Goal: Find specific fact: Find specific fact

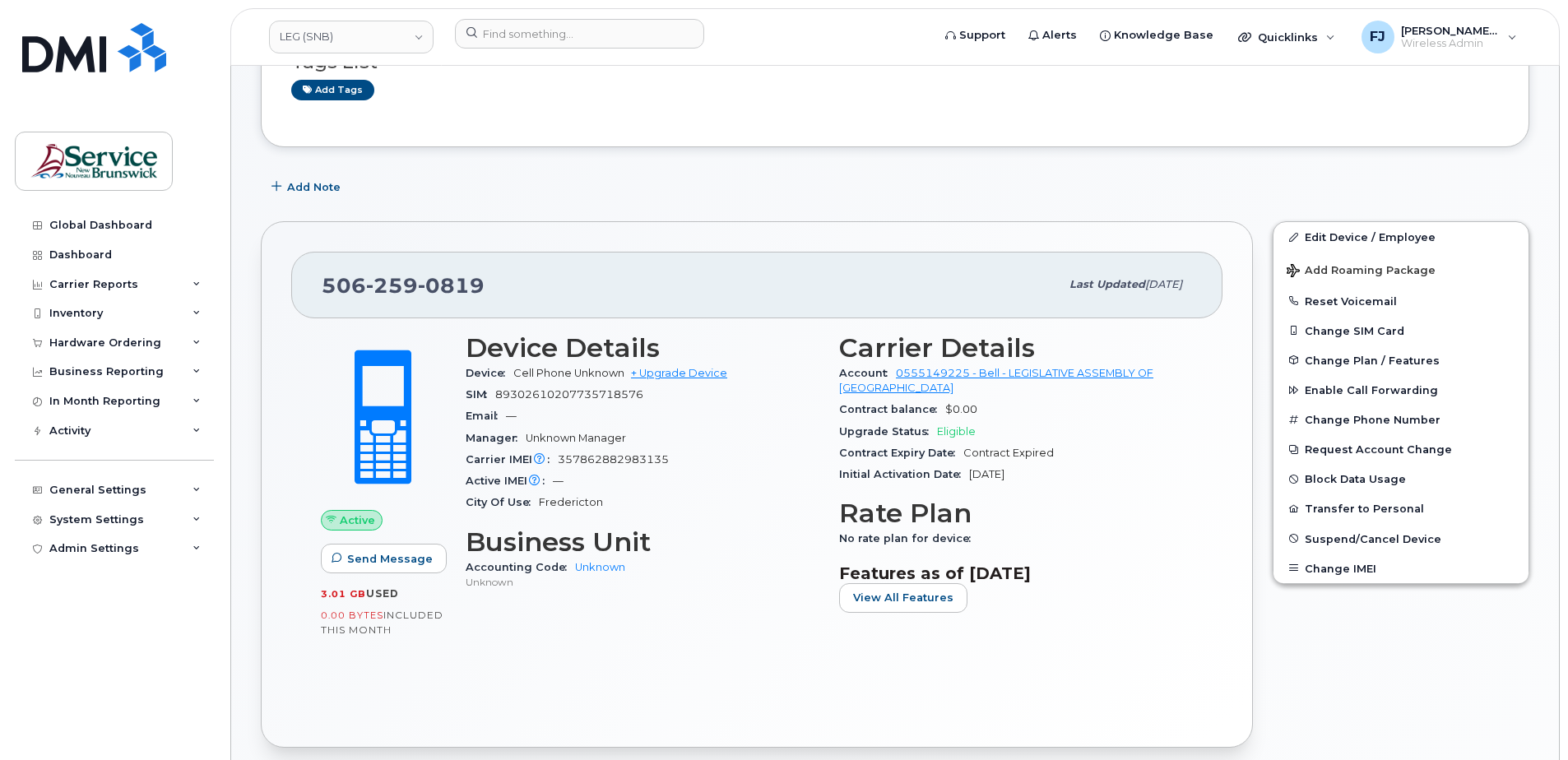
click at [373, 32] on link "LEG (SNB)" at bounding box center [351, 37] width 165 height 33
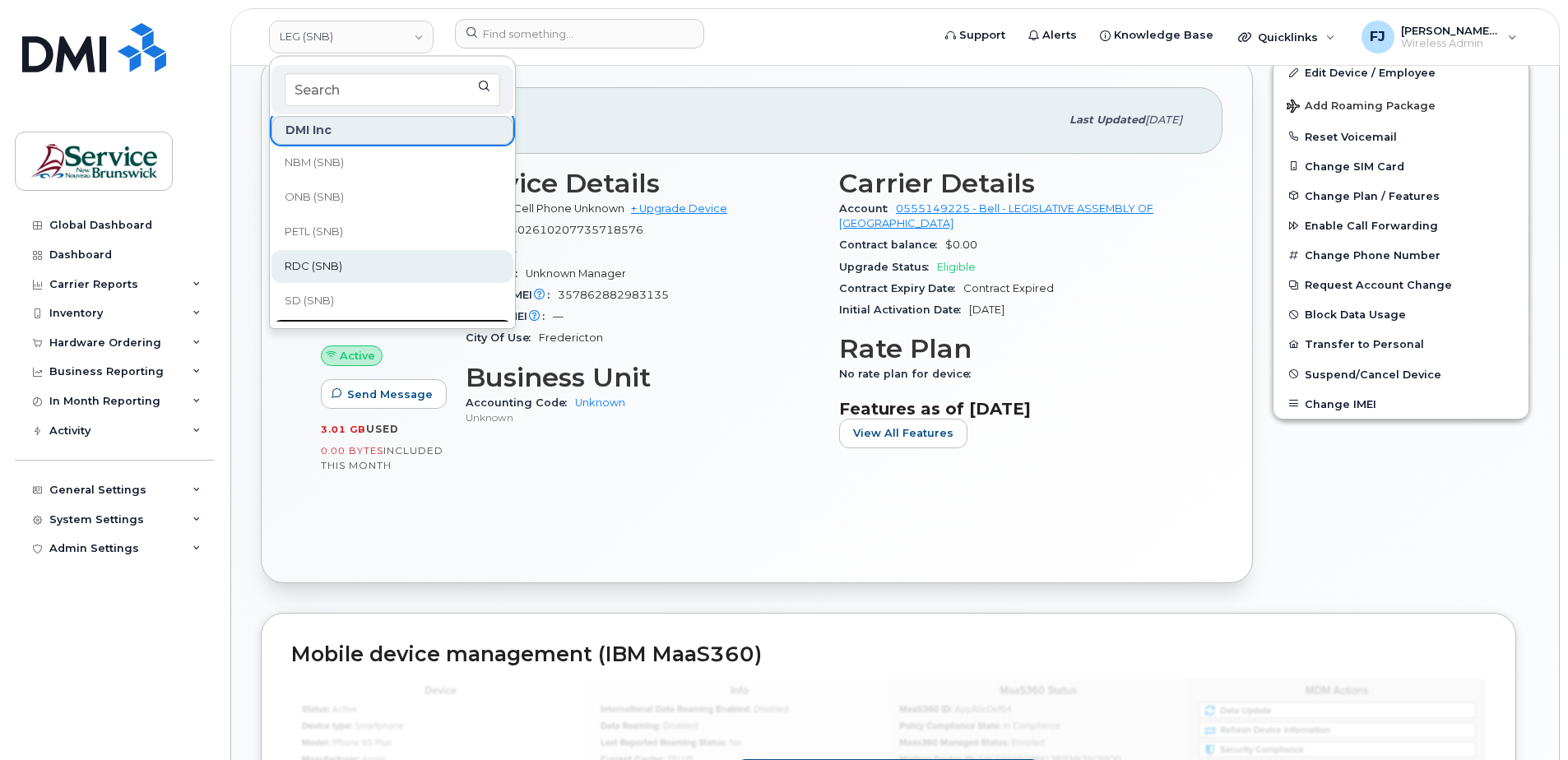
scroll to position [629, 0]
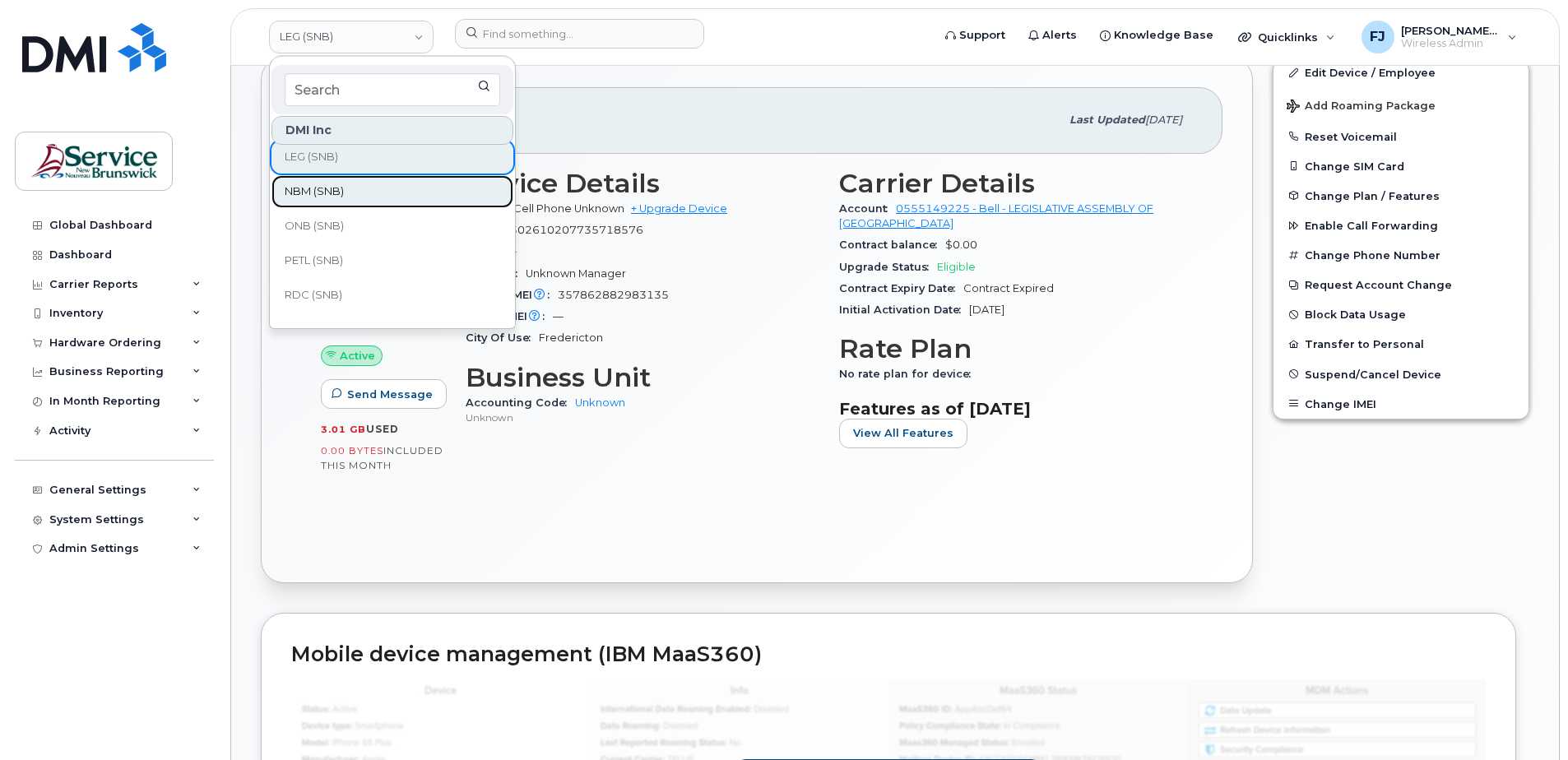
click at [325, 194] on span "NBM (SNB)" at bounding box center [315, 192] width 60 height 17
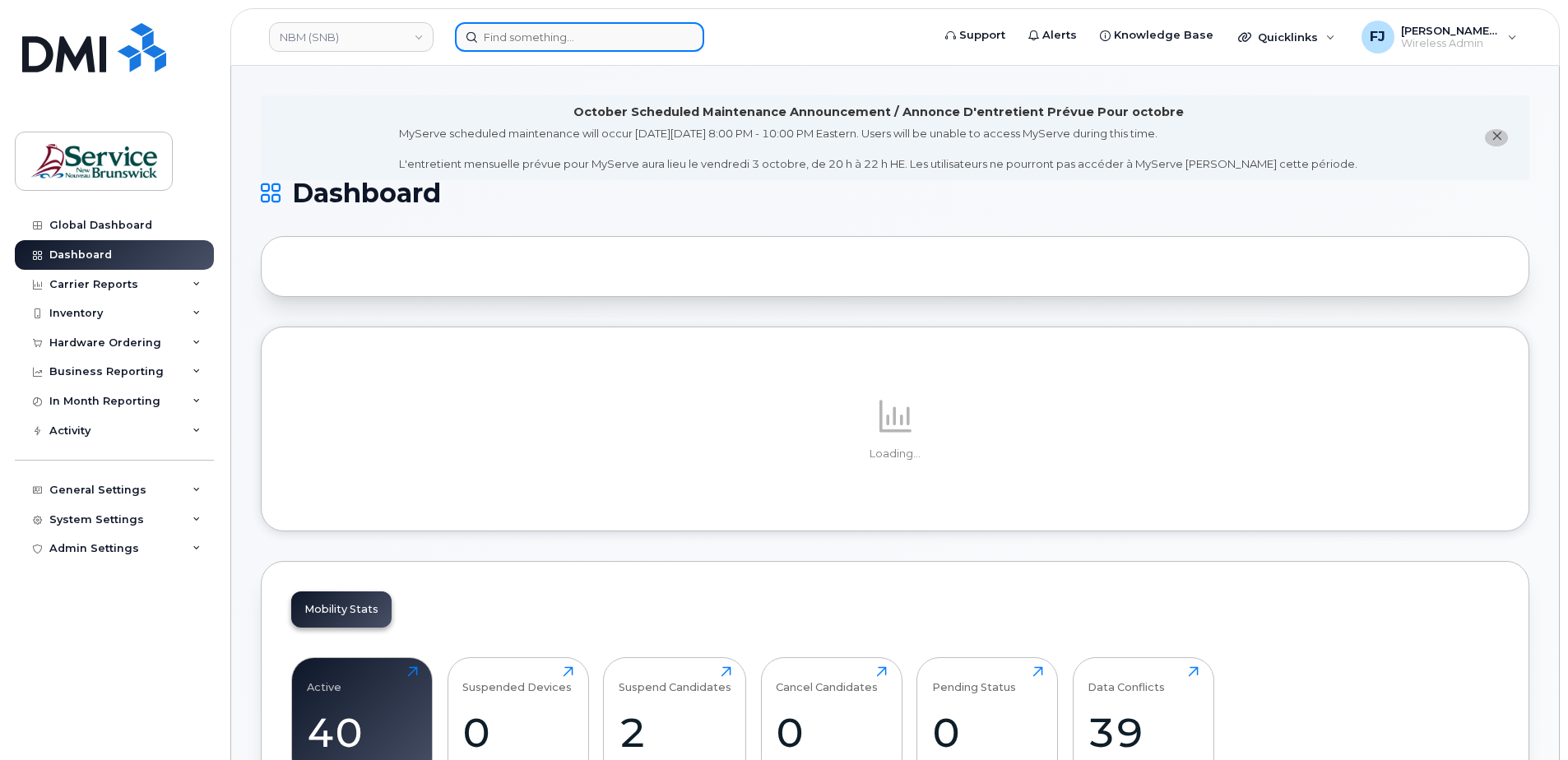
click at [546, 31] on input at bounding box center [579, 37] width 249 height 30
paste input "5065661106"
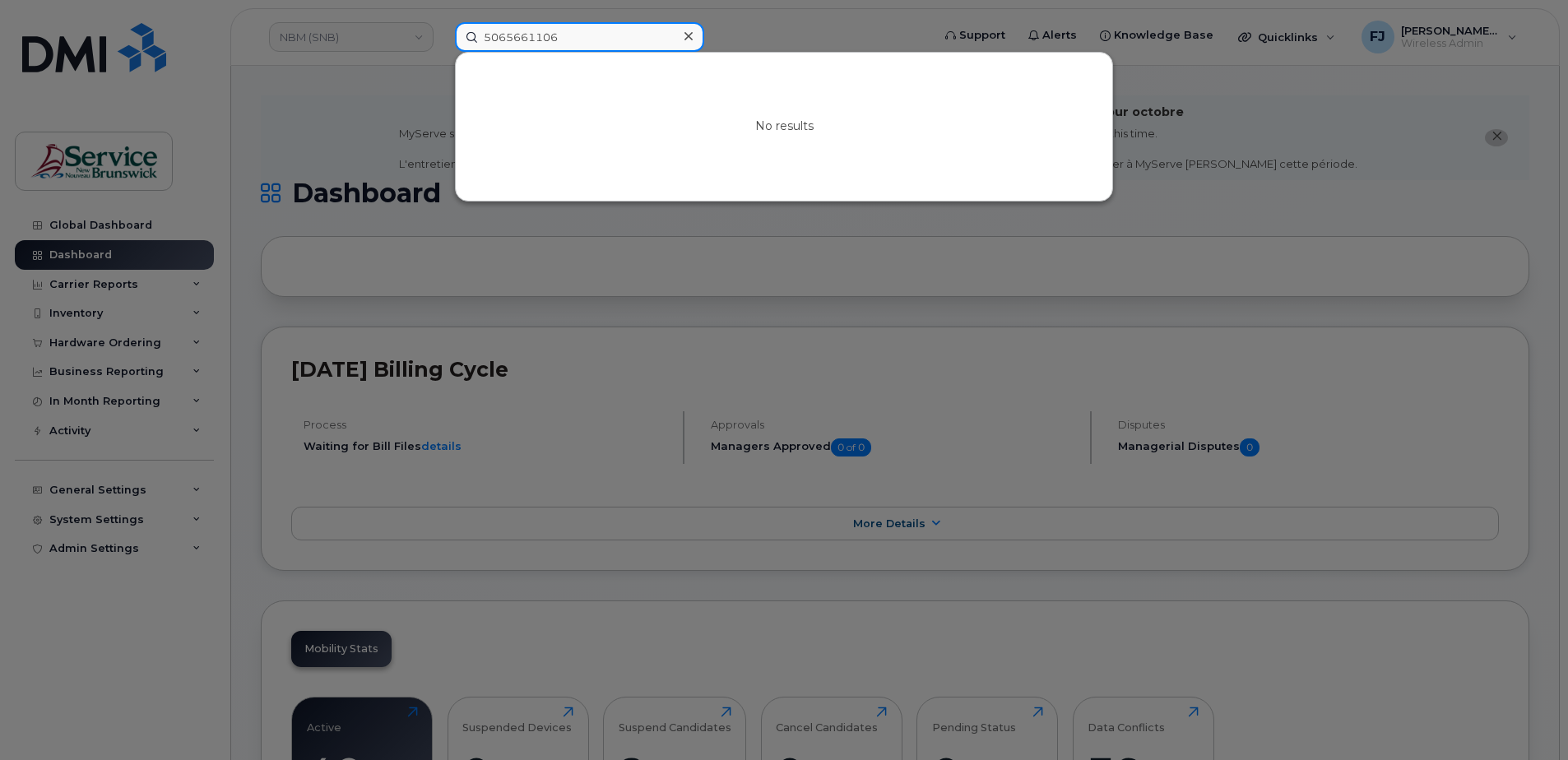
type input "5065661106"
click at [608, 117] on div "No results" at bounding box center [783, 127] width 657 height 148
click at [438, 99] on div at bounding box center [784, 380] width 1568 height 760
click at [604, 34] on input "5065661106" at bounding box center [579, 37] width 249 height 30
click at [401, 97] on div at bounding box center [784, 380] width 1568 height 760
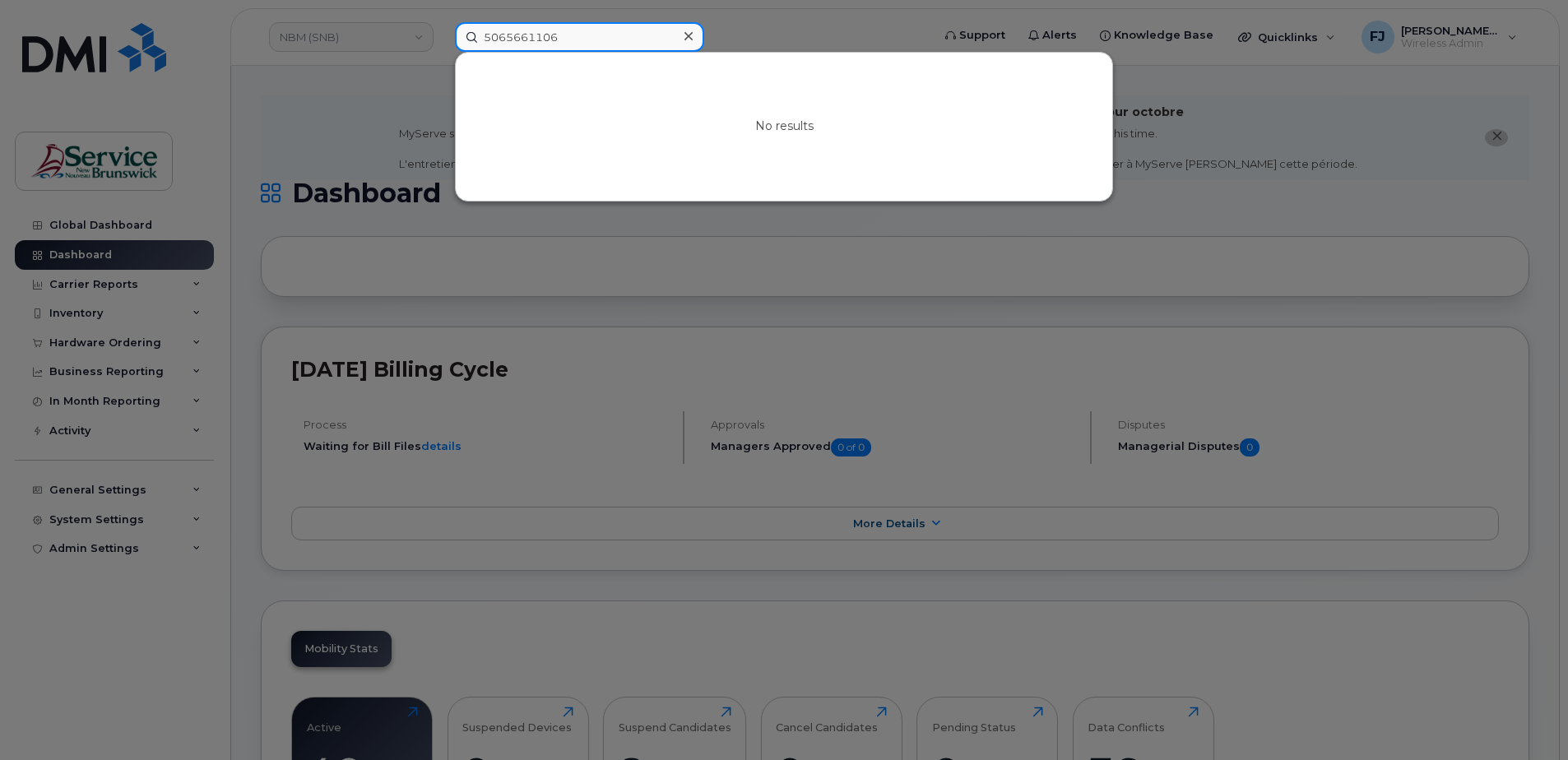
drag, startPoint x: 570, startPoint y: 43, endPoint x: 407, endPoint y: 53, distance: 163.3
click at [442, 52] on div "5065661106 No results" at bounding box center [688, 37] width 492 height 30
click at [368, 117] on div at bounding box center [784, 380] width 1568 height 760
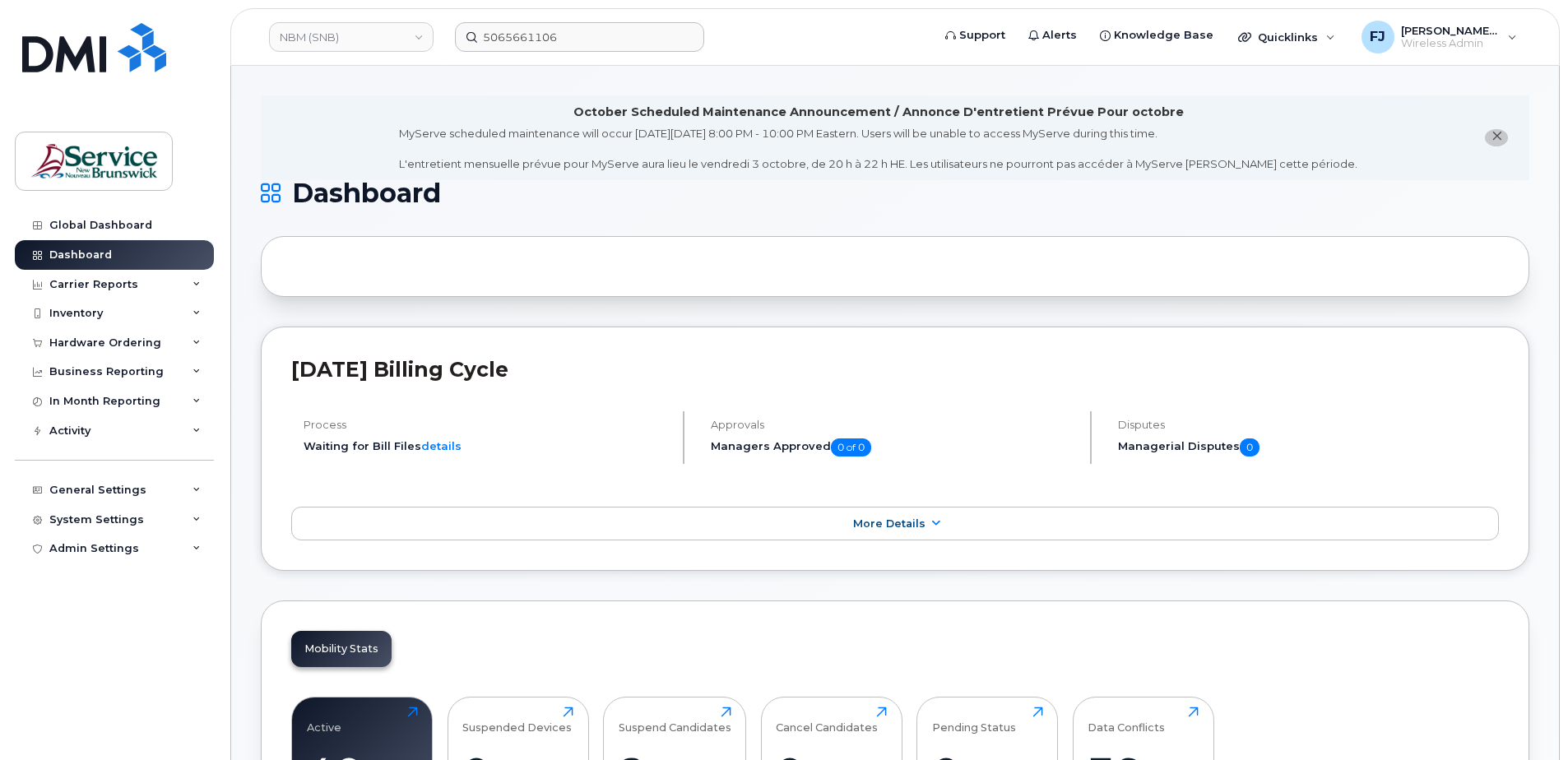
click at [604, 270] on div at bounding box center [895, 267] width 1268 height 61
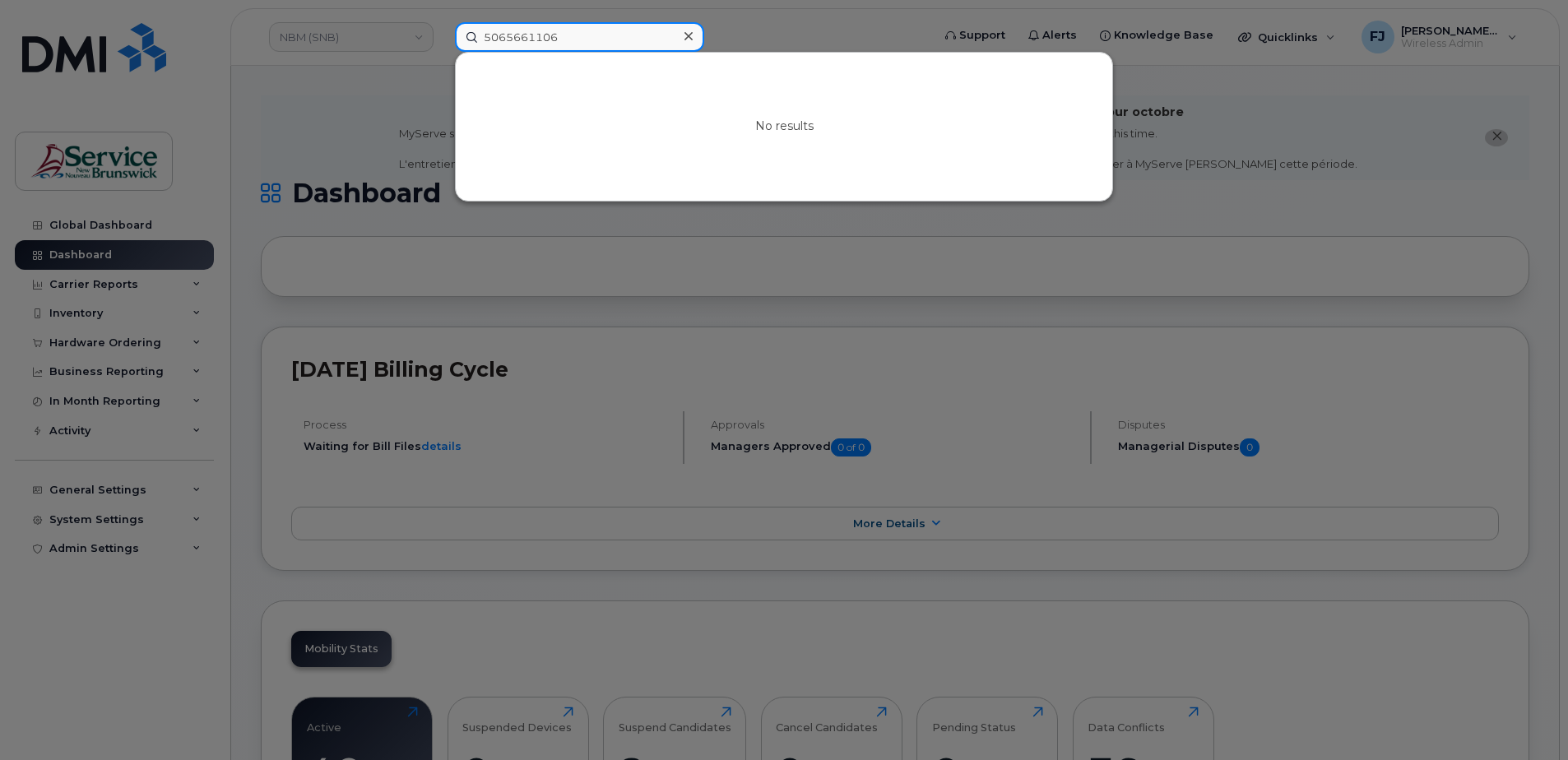
drag, startPoint x: 567, startPoint y: 32, endPoint x: 441, endPoint y: 41, distance: 126.3
click at [443, 41] on div "5065661106 No results" at bounding box center [688, 37] width 492 height 30
click at [757, 298] on div at bounding box center [784, 380] width 1568 height 760
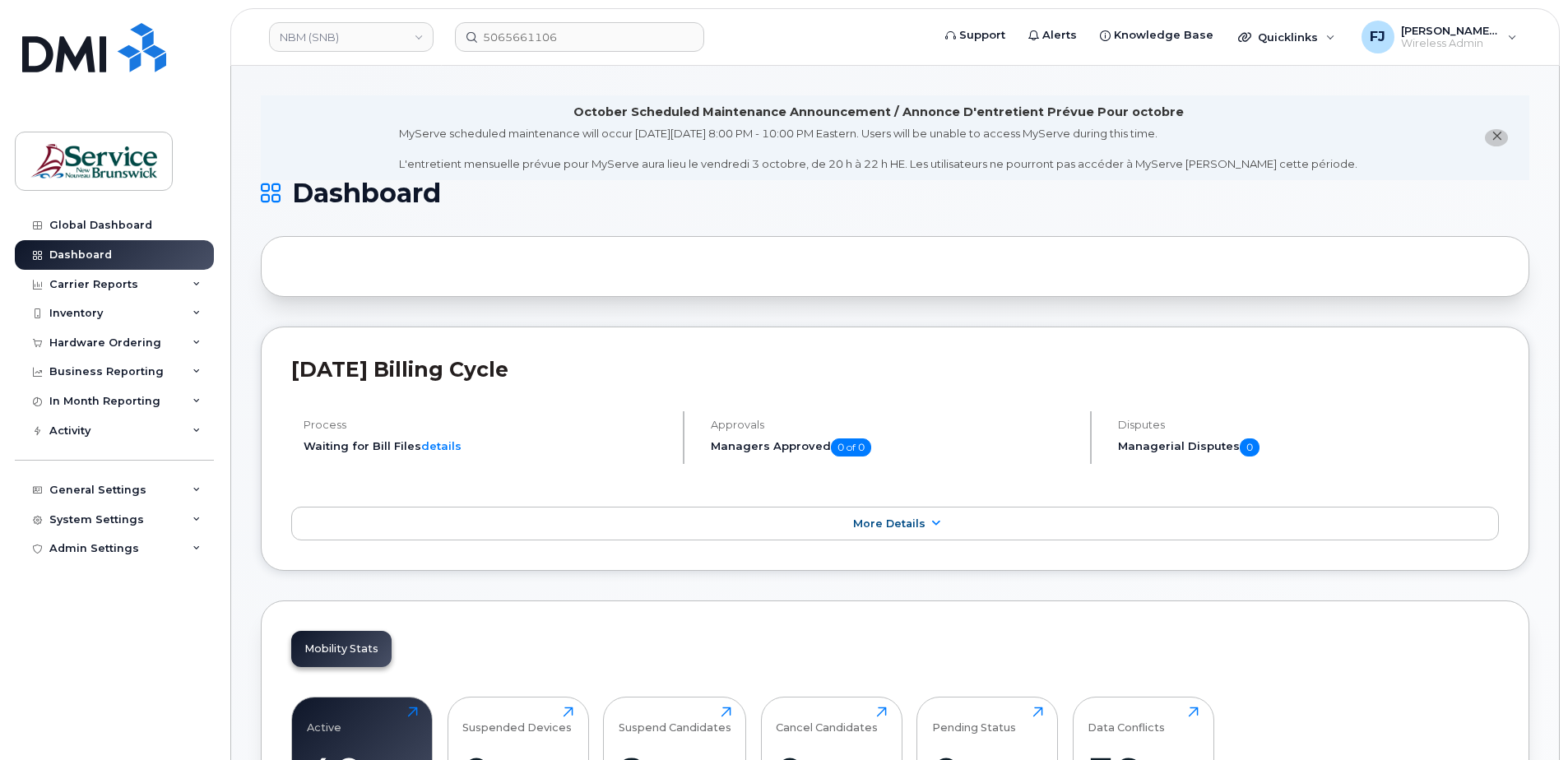
click at [505, 271] on div at bounding box center [895, 267] width 1268 height 61
click at [162, 281] on div "Carrier Reports" at bounding box center [114, 285] width 199 height 30
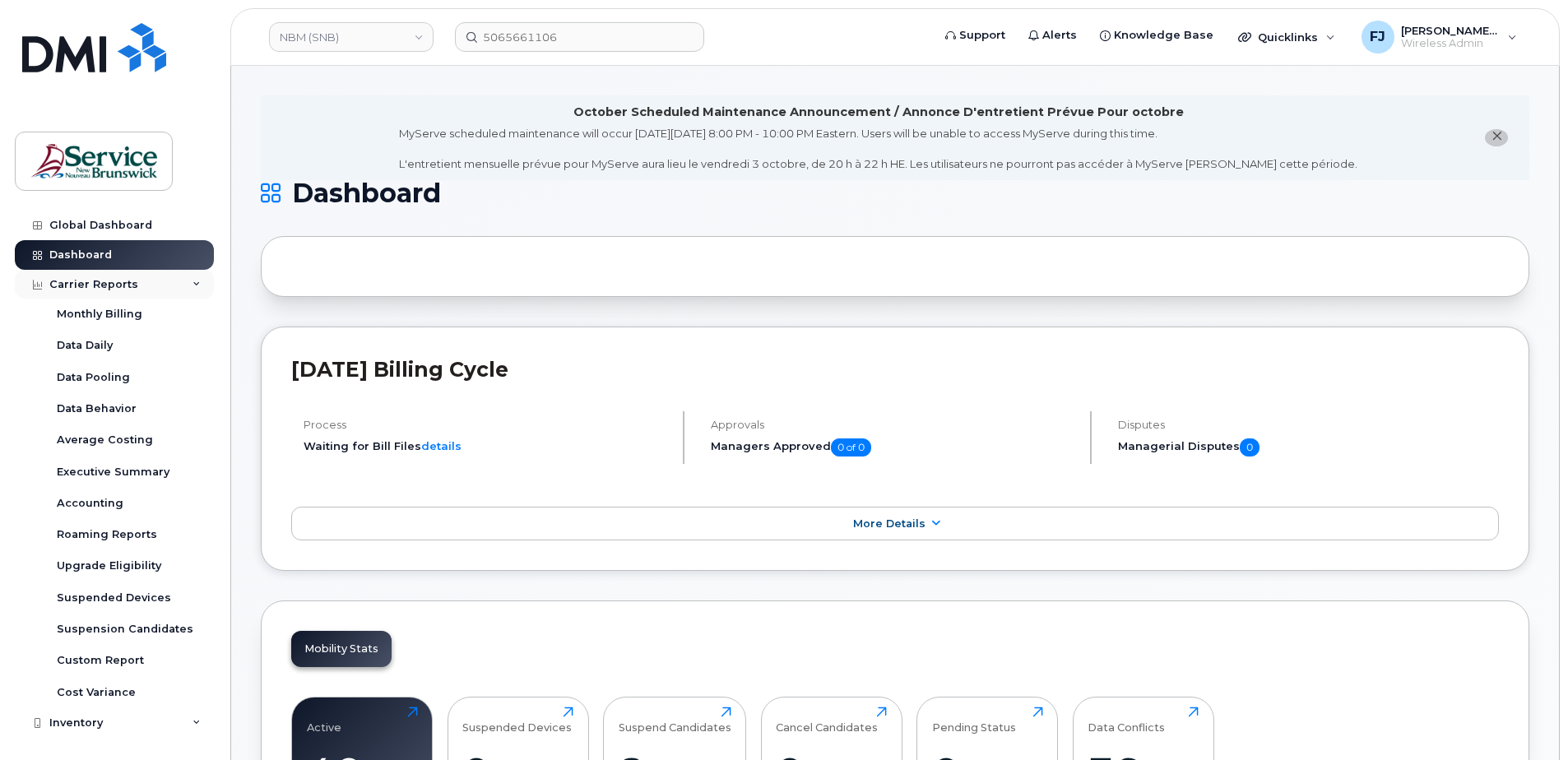
click at [162, 281] on div "Carrier Reports" at bounding box center [114, 285] width 199 height 30
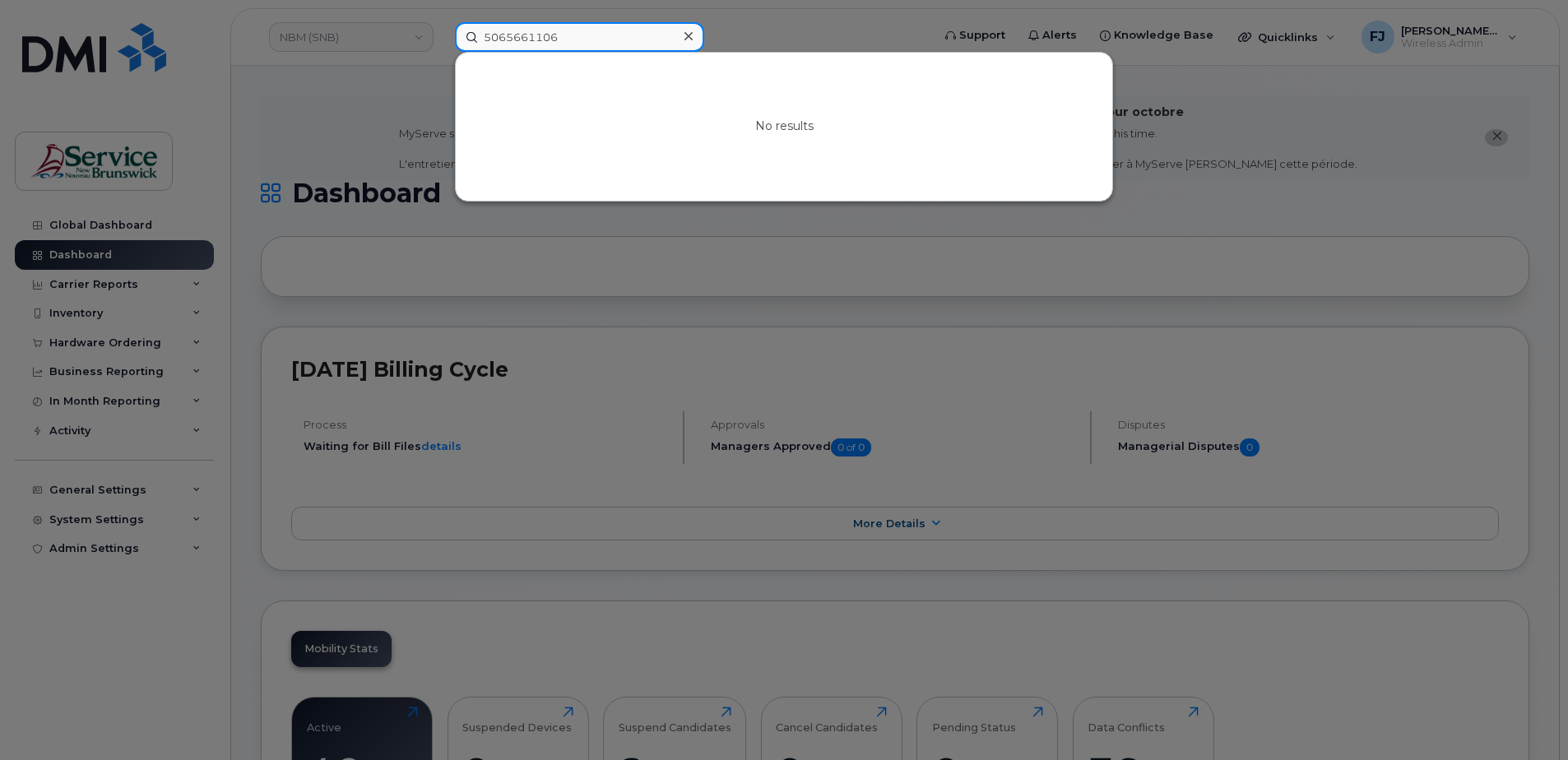
drag, startPoint x: 589, startPoint y: 36, endPoint x: 379, endPoint y: 36, distance: 210.0
click at [442, 36] on div "5065661106 No results" at bounding box center [688, 37] width 492 height 30
click at [372, 45] on div at bounding box center [784, 380] width 1568 height 760
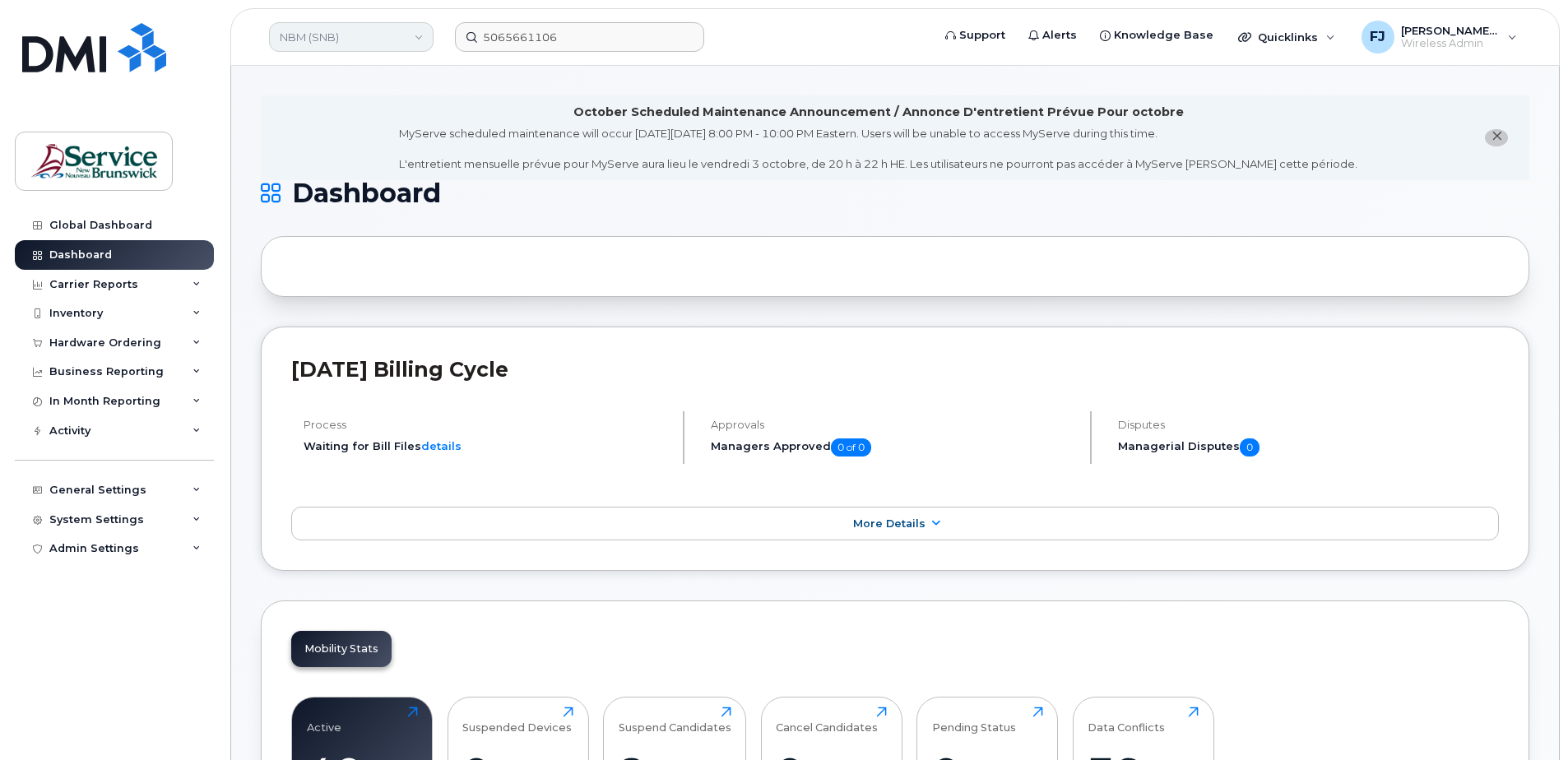
click at [337, 41] on link "NBM (SNB)" at bounding box center [351, 37] width 165 height 30
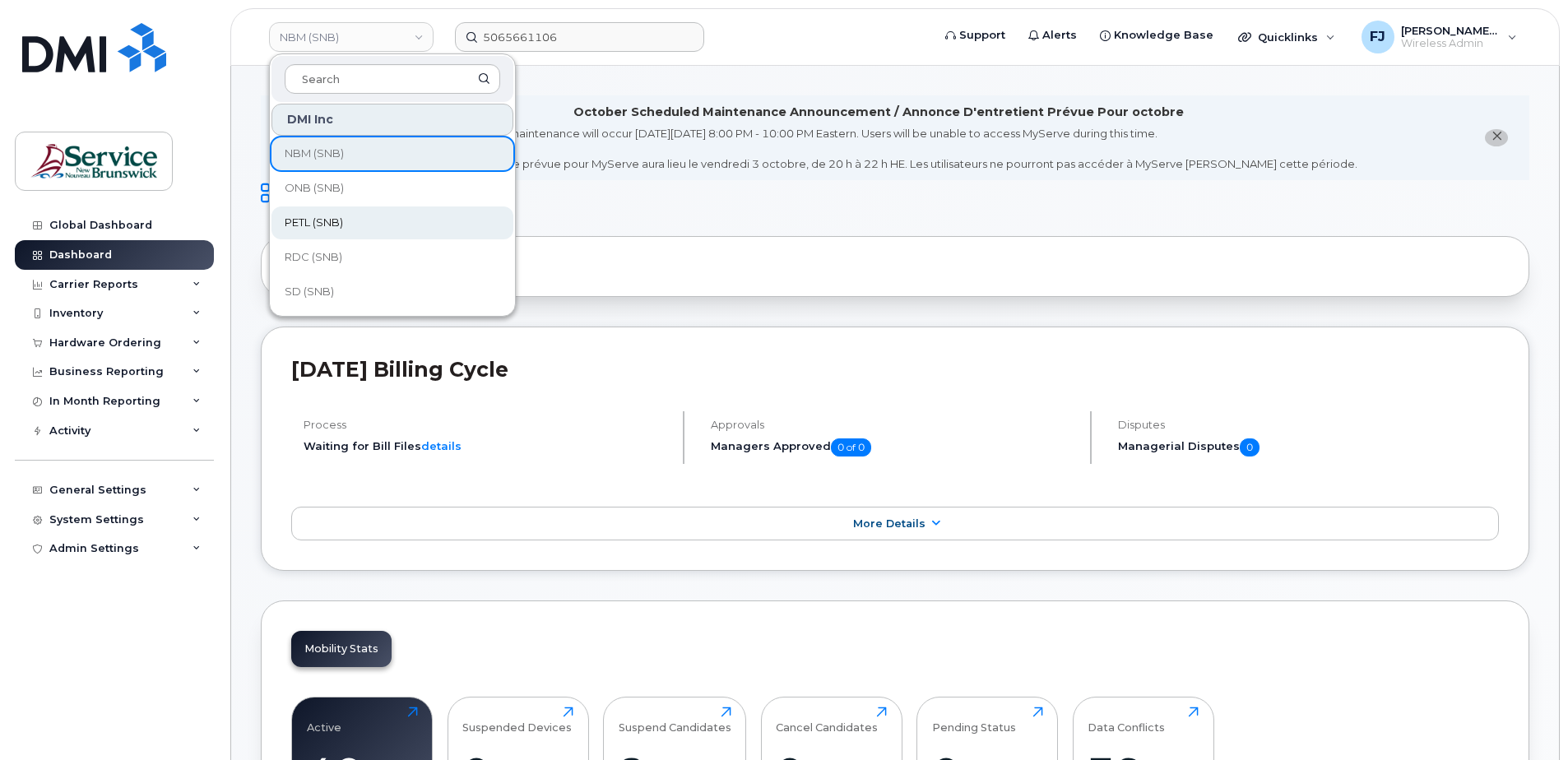
scroll to position [740, 0]
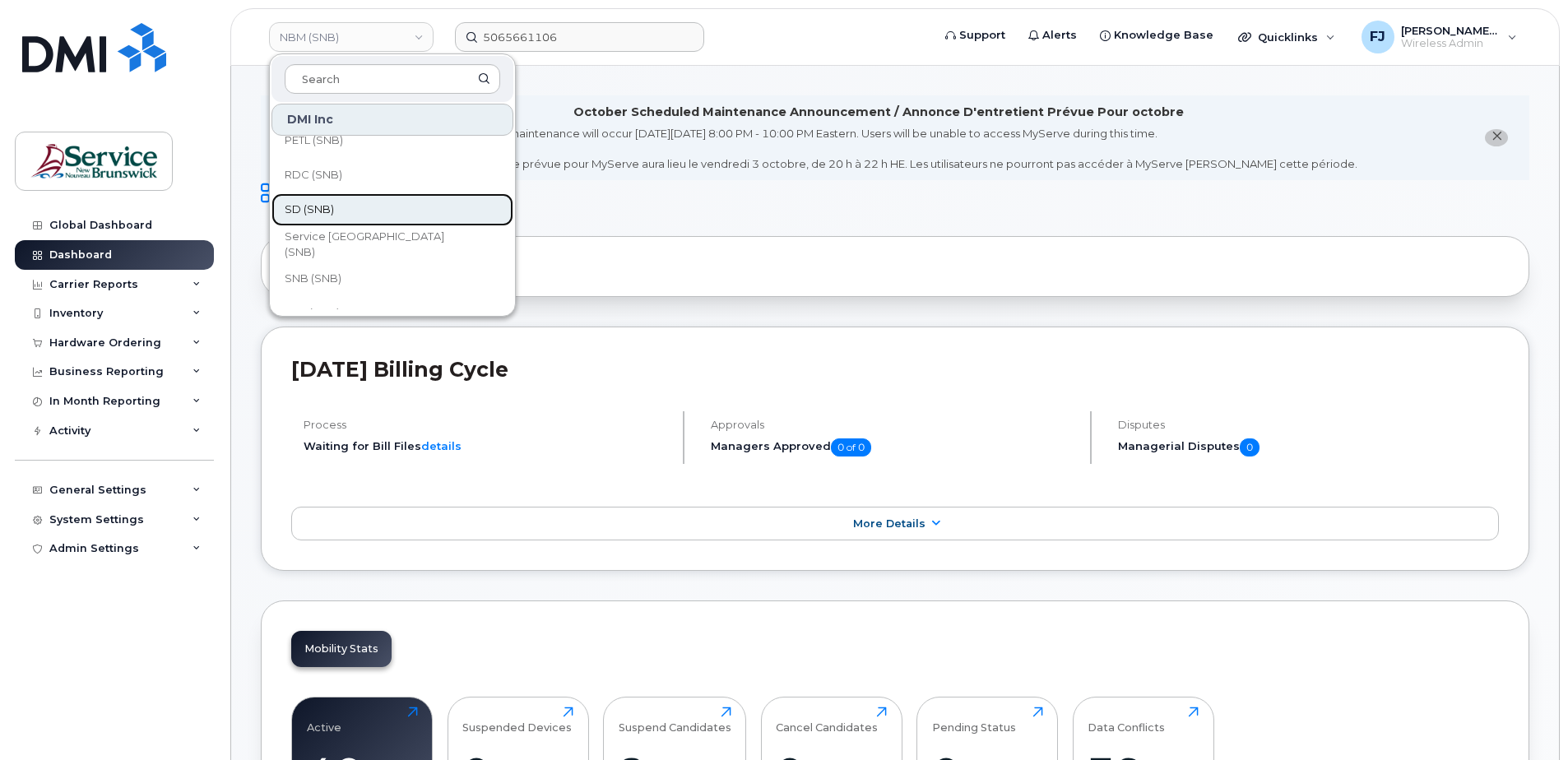
click at [312, 197] on link "SD (SNB)" at bounding box center [392, 209] width 242 height 33
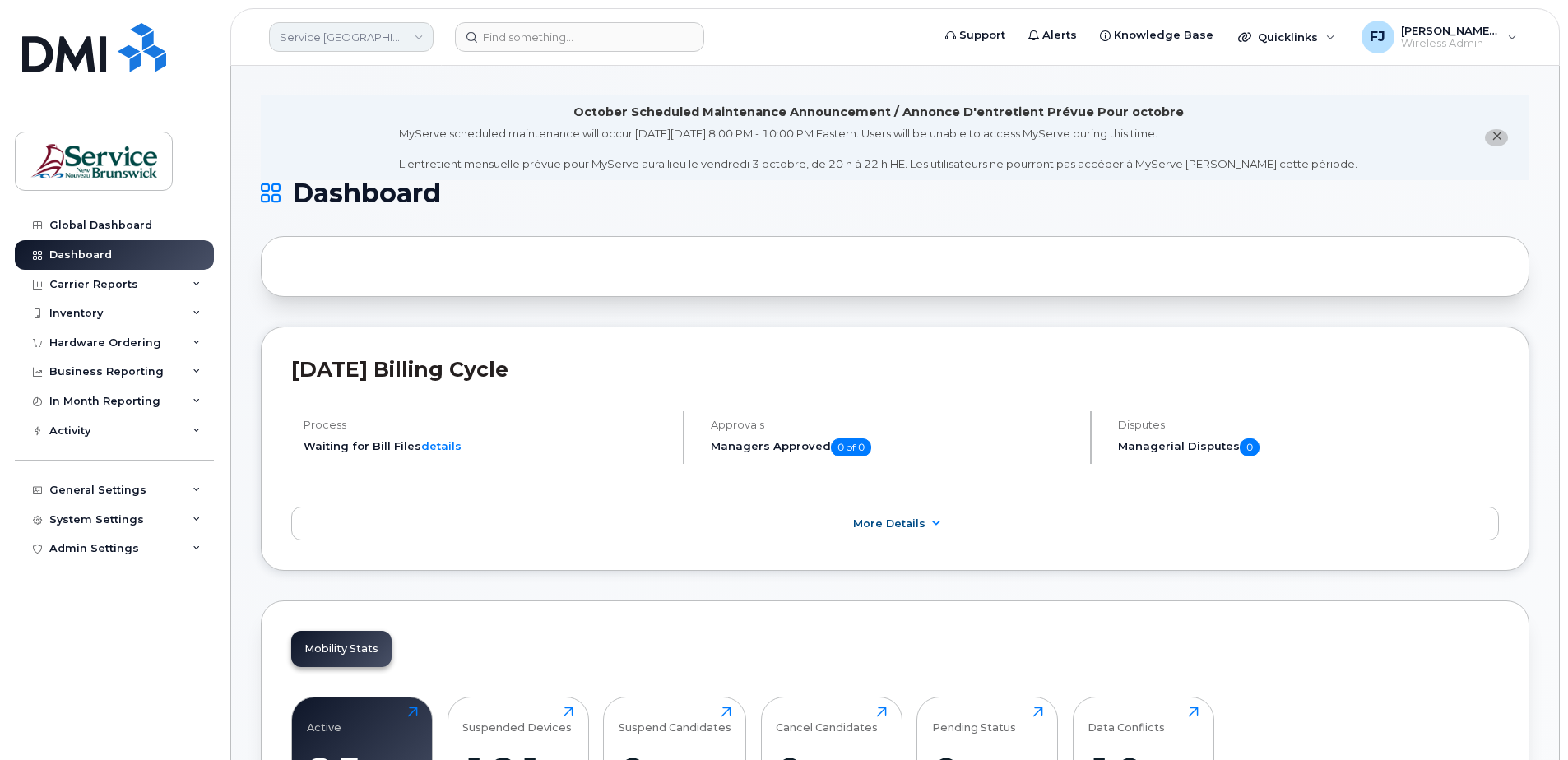
click at [366, 37] on link "Service [GEOGRAPHIC_DATA] (SNB)" at bounding box center [351, 37] width 165 height 30
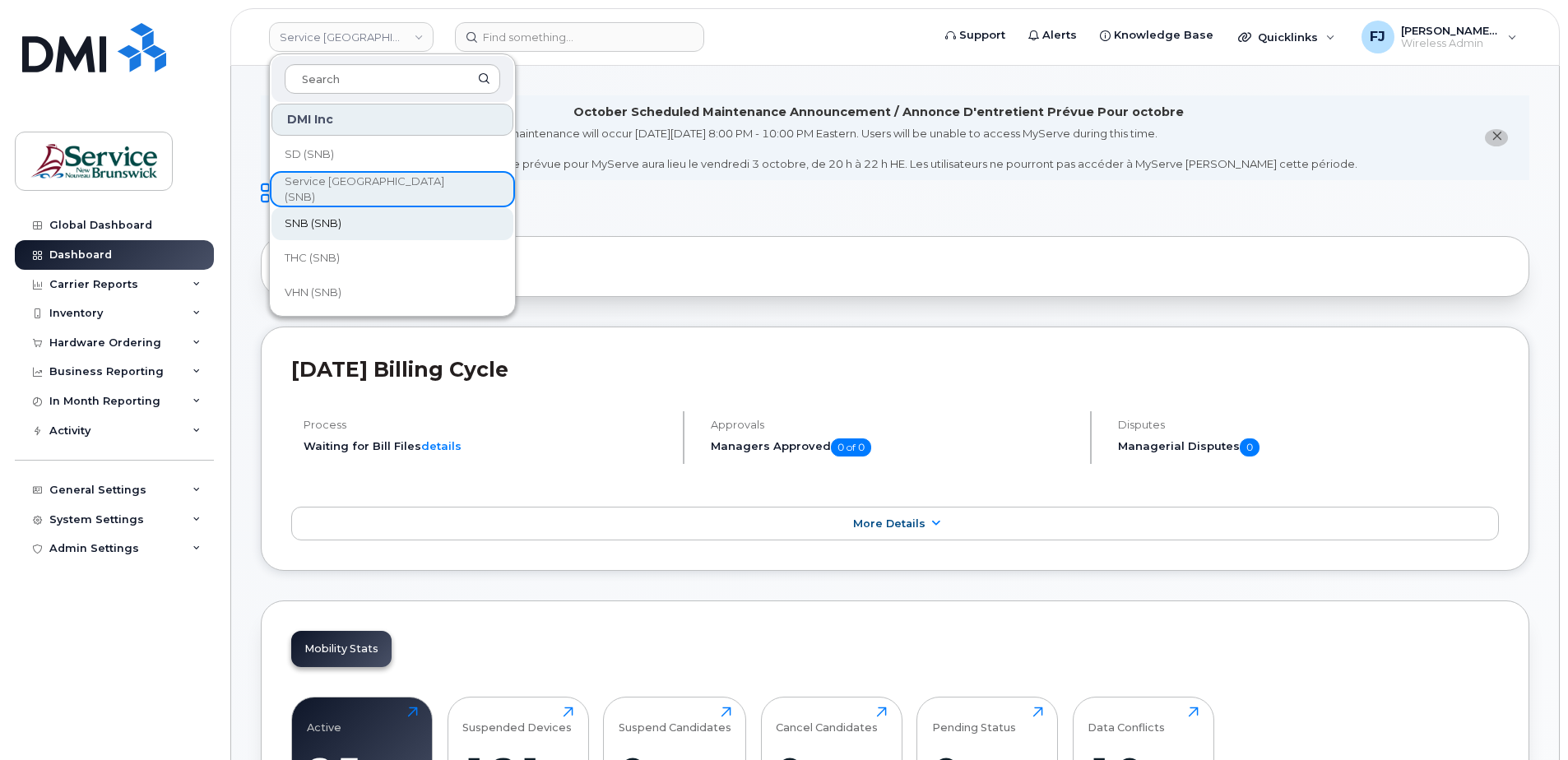
scroll to position [797, 0]
click at [318, 214] on span "SNB (SNB)" at bounding box center [313, 222] width 57 height 17
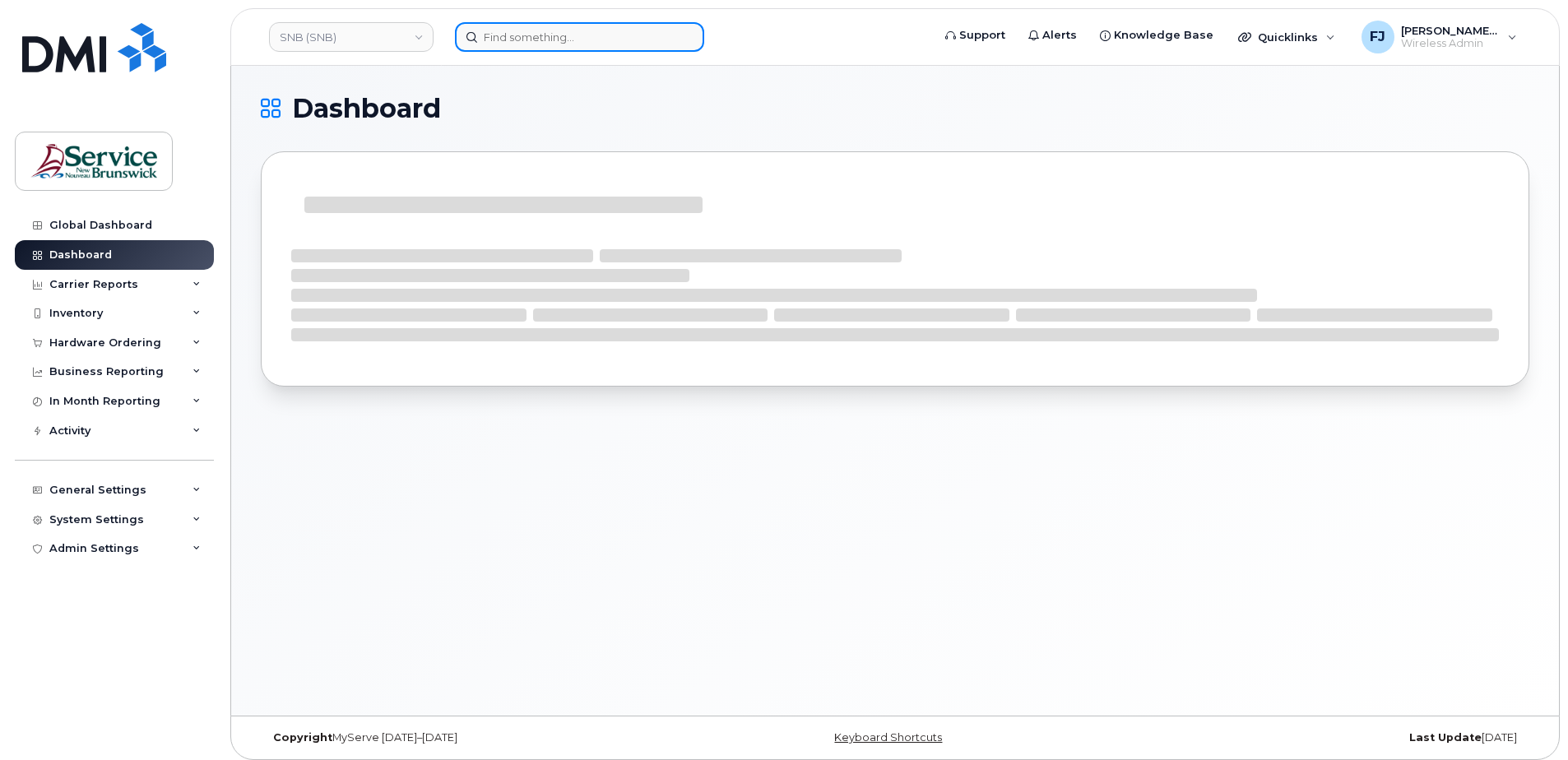
click at [536, 47] on input at bounding box center [579, 37] width 249 height 30
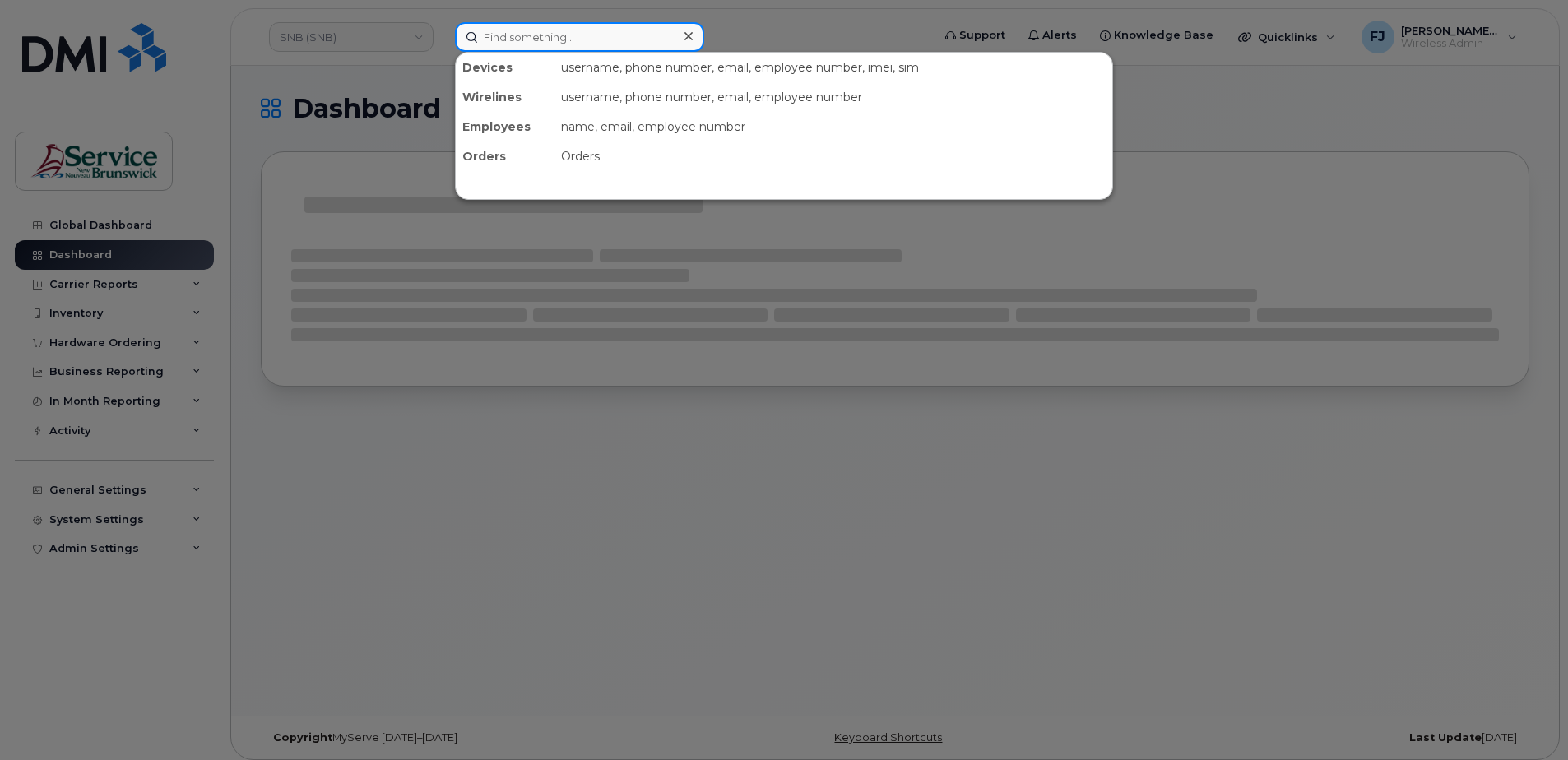
paste input "5062597458"
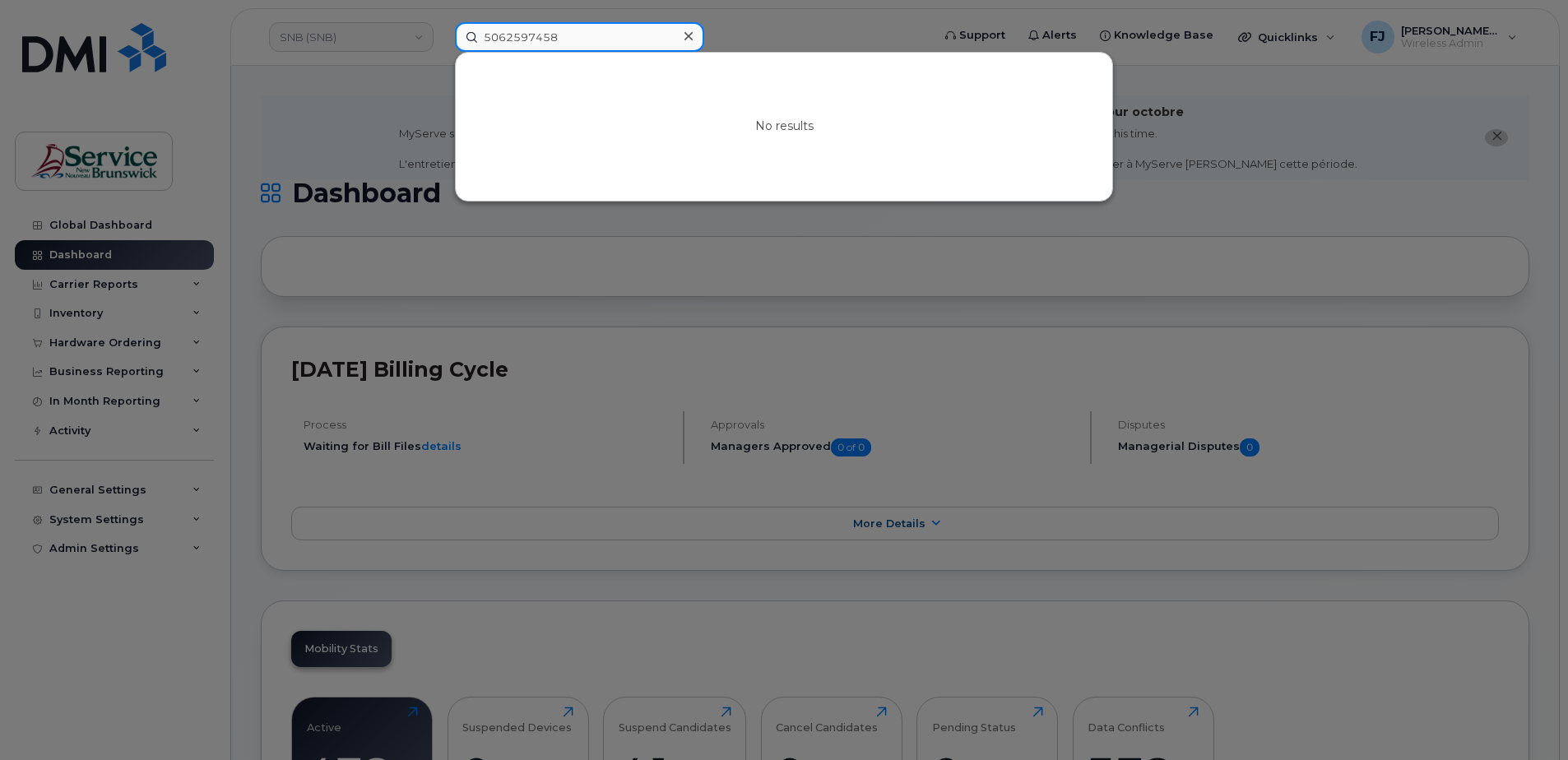
drag, startPoint x: 516, startPoint y: 43, endPoint x: 452, endPoint y: 43, distance: 64.0
click at [452, 43] on div "5062597458 No results" at bounding box center [688, 37] width 492 height 30
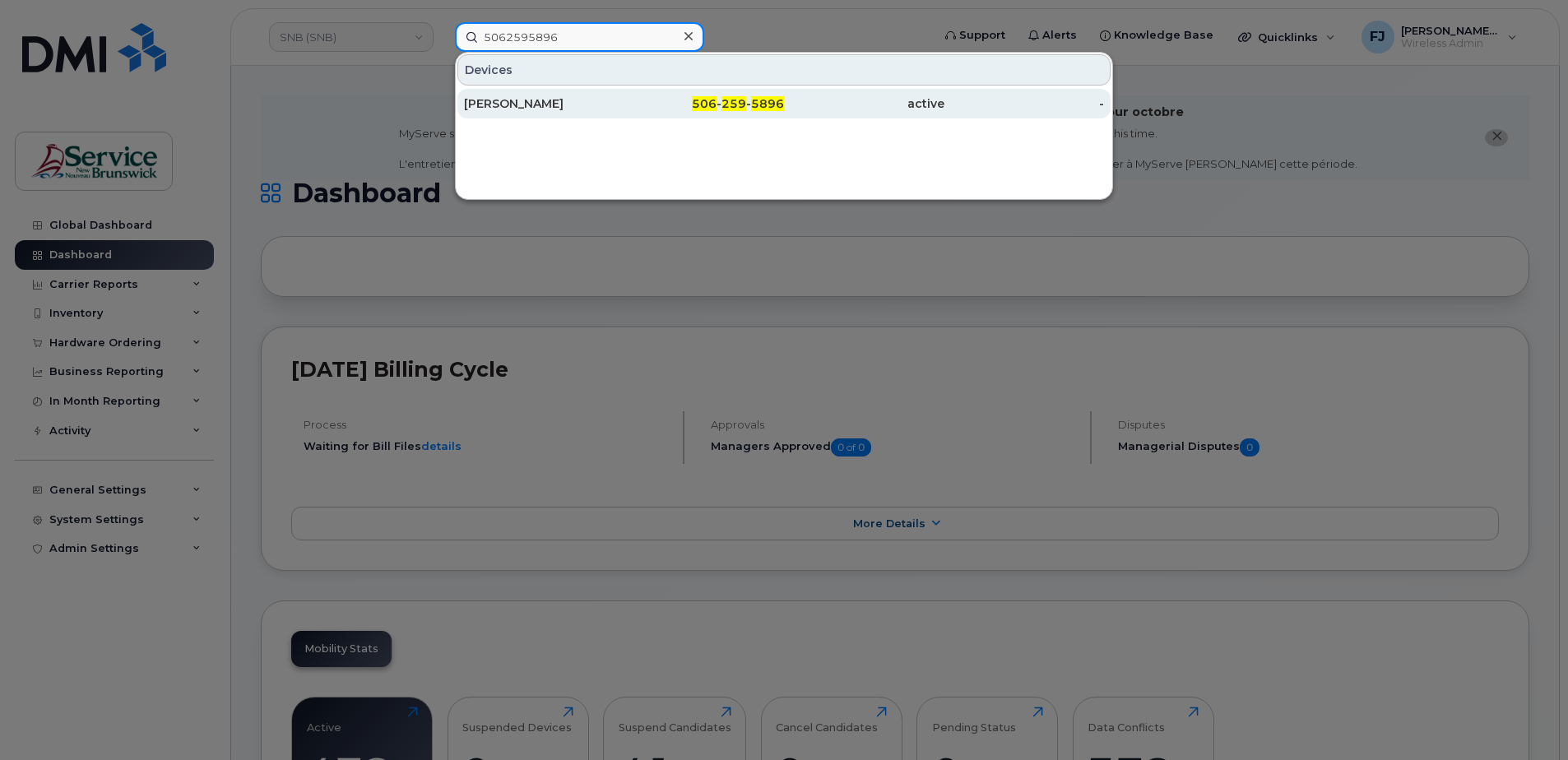
type input "5062595896"
click at [559, 101] on div "Jonathan Fougere" at bounding box center [544, 103] width 161 height 17
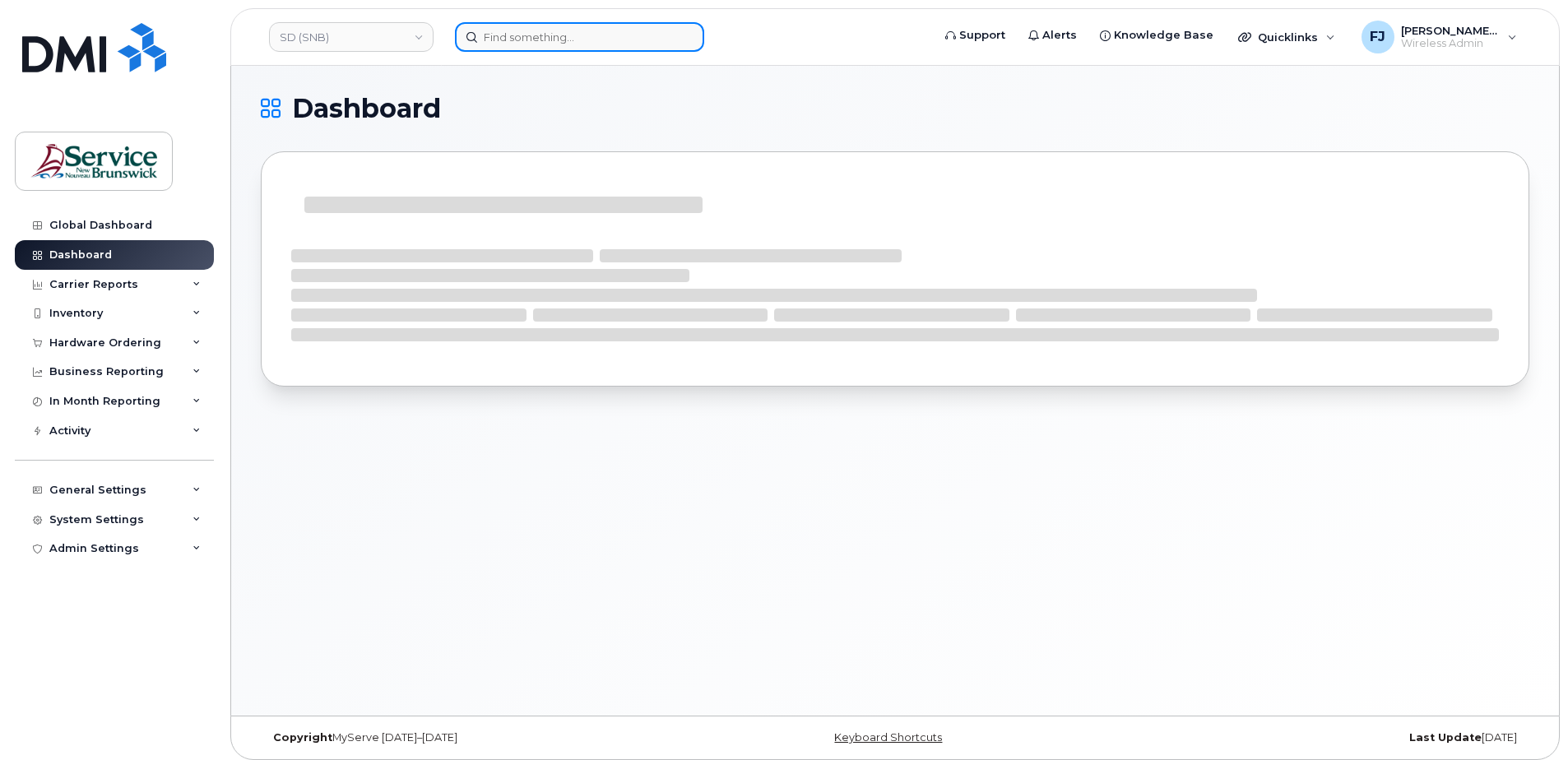
click at [531, 28] on input at bounding box center [579, 37] width 249 height 30
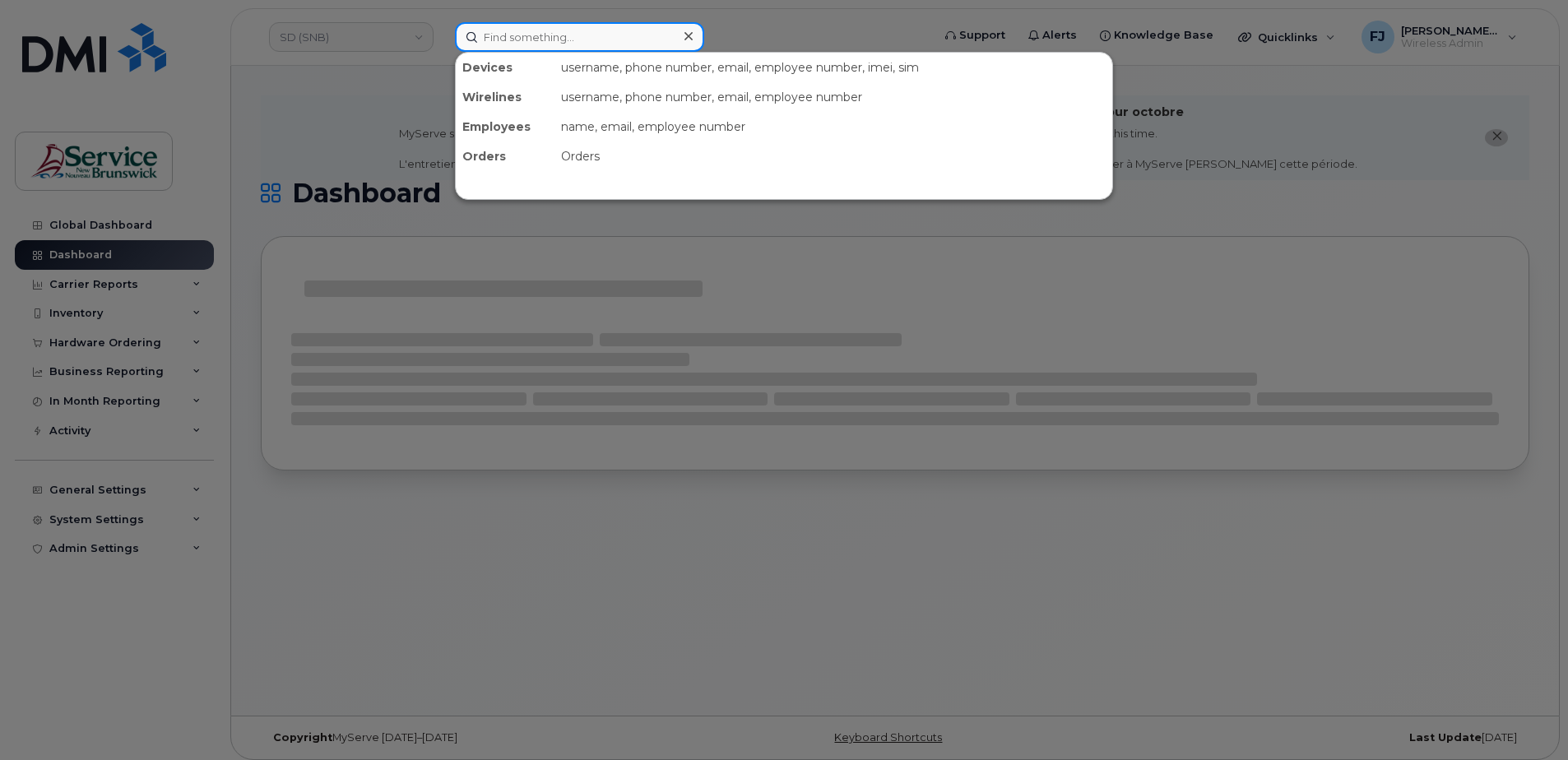
paste input "5062597458"
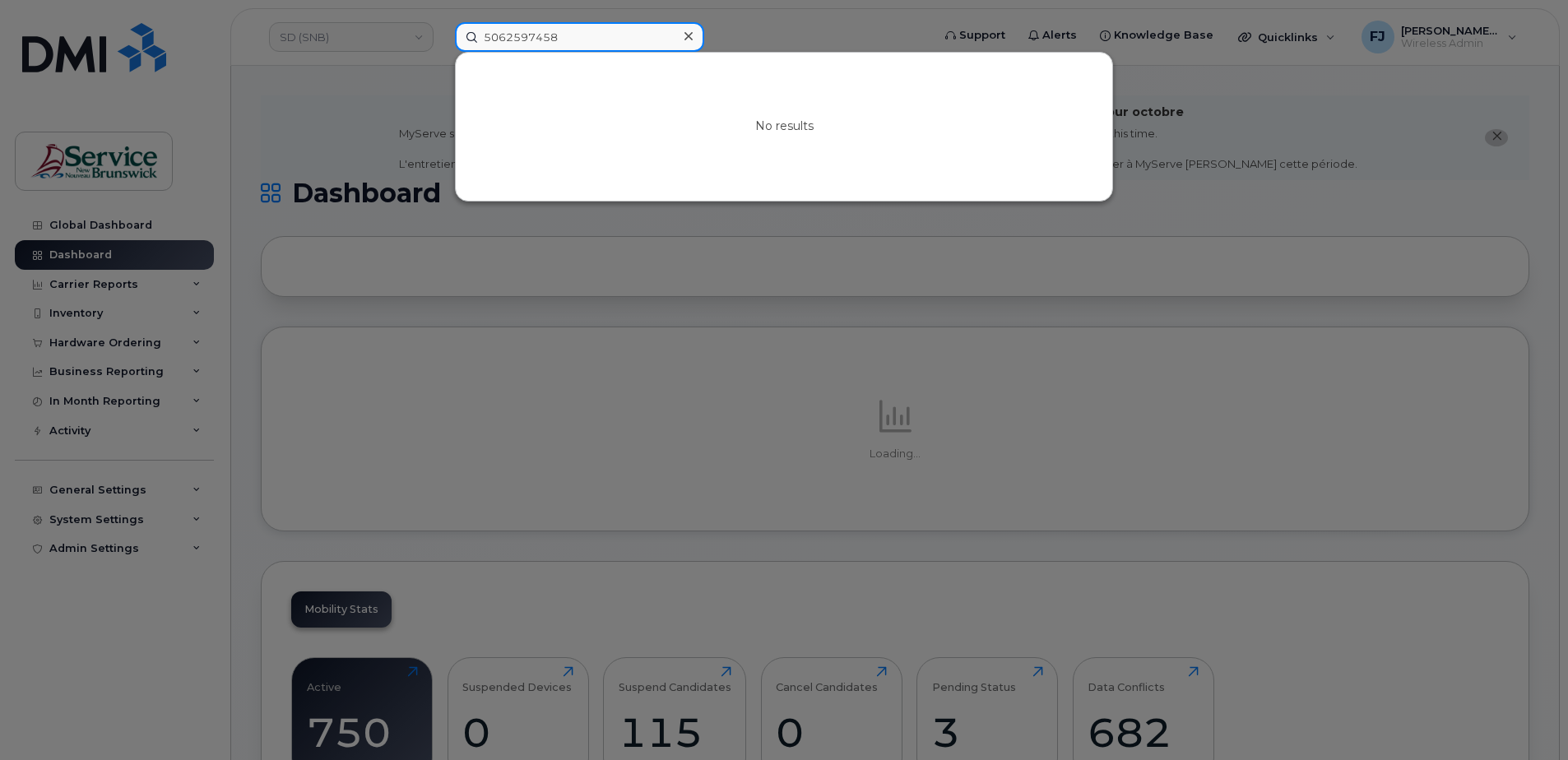
type input "5062597458"
click at [410, 70] on div at bounding box center [784, 380] width 1568 height 760
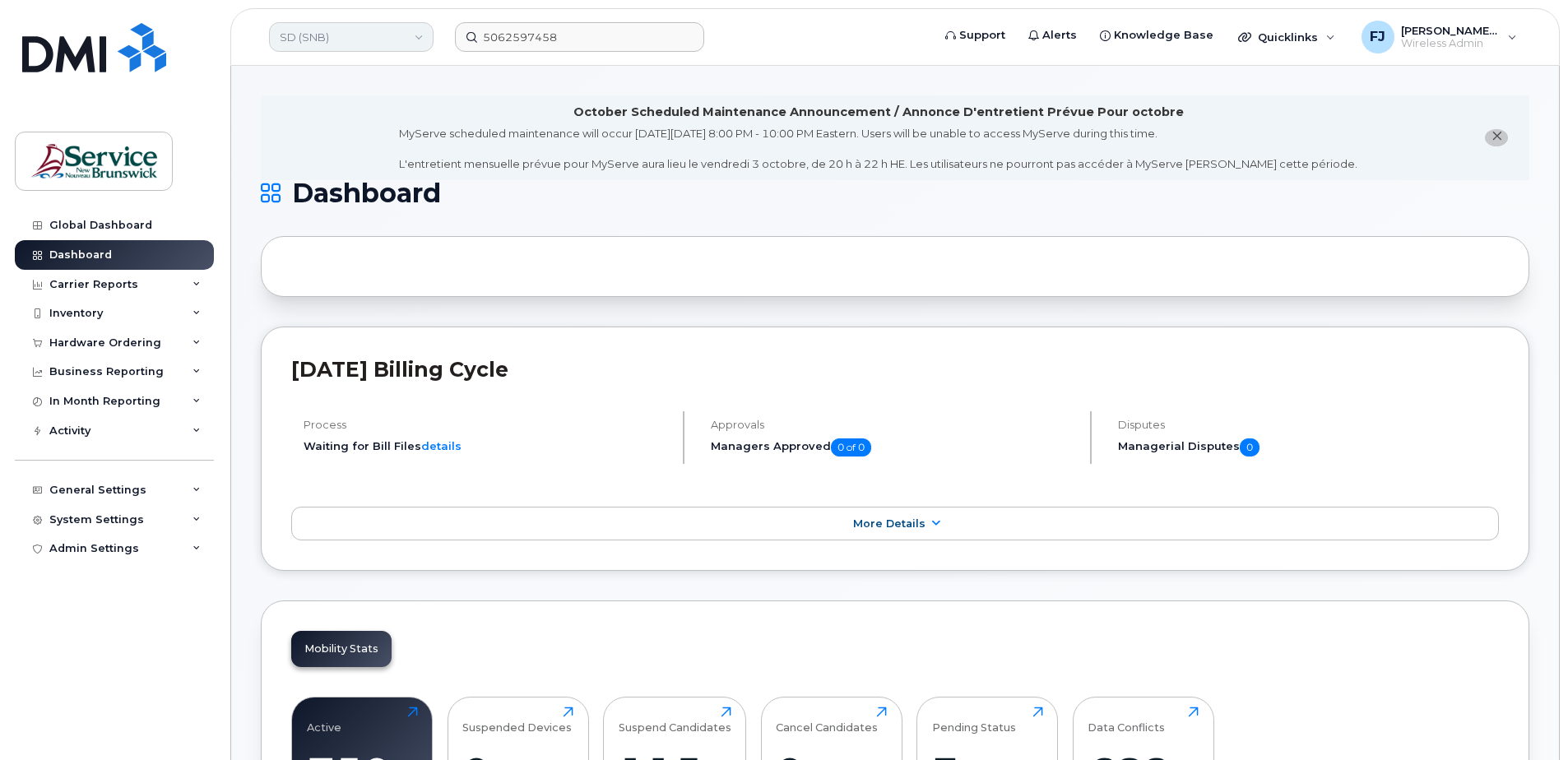
click at [344, 42] on link "SD (SNB)" at bounding box center [351, 37] width 165 height 30
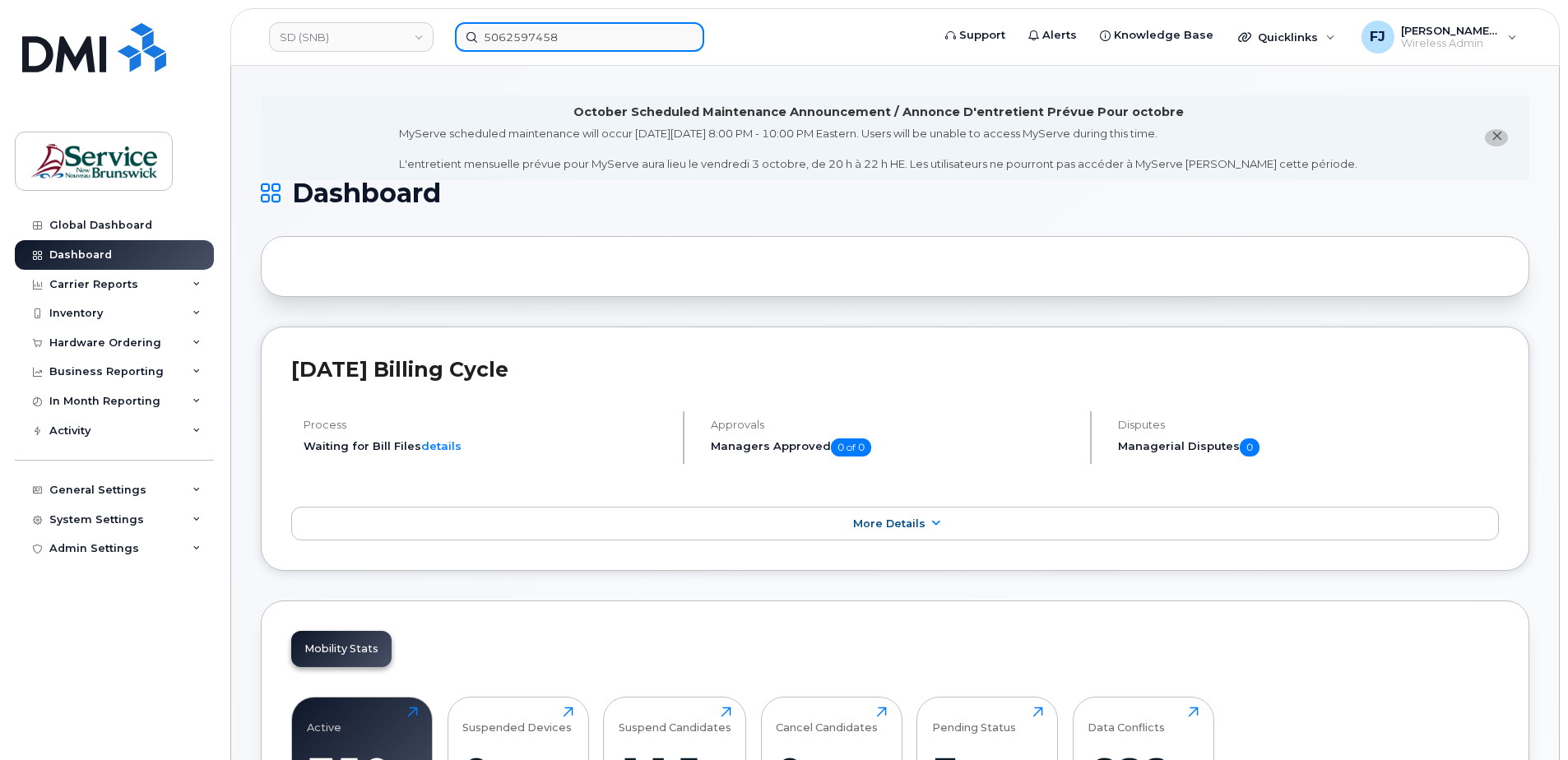
click at [524, 44] on input "5062597458" at bounding box center [579, 37] width 249 height 30
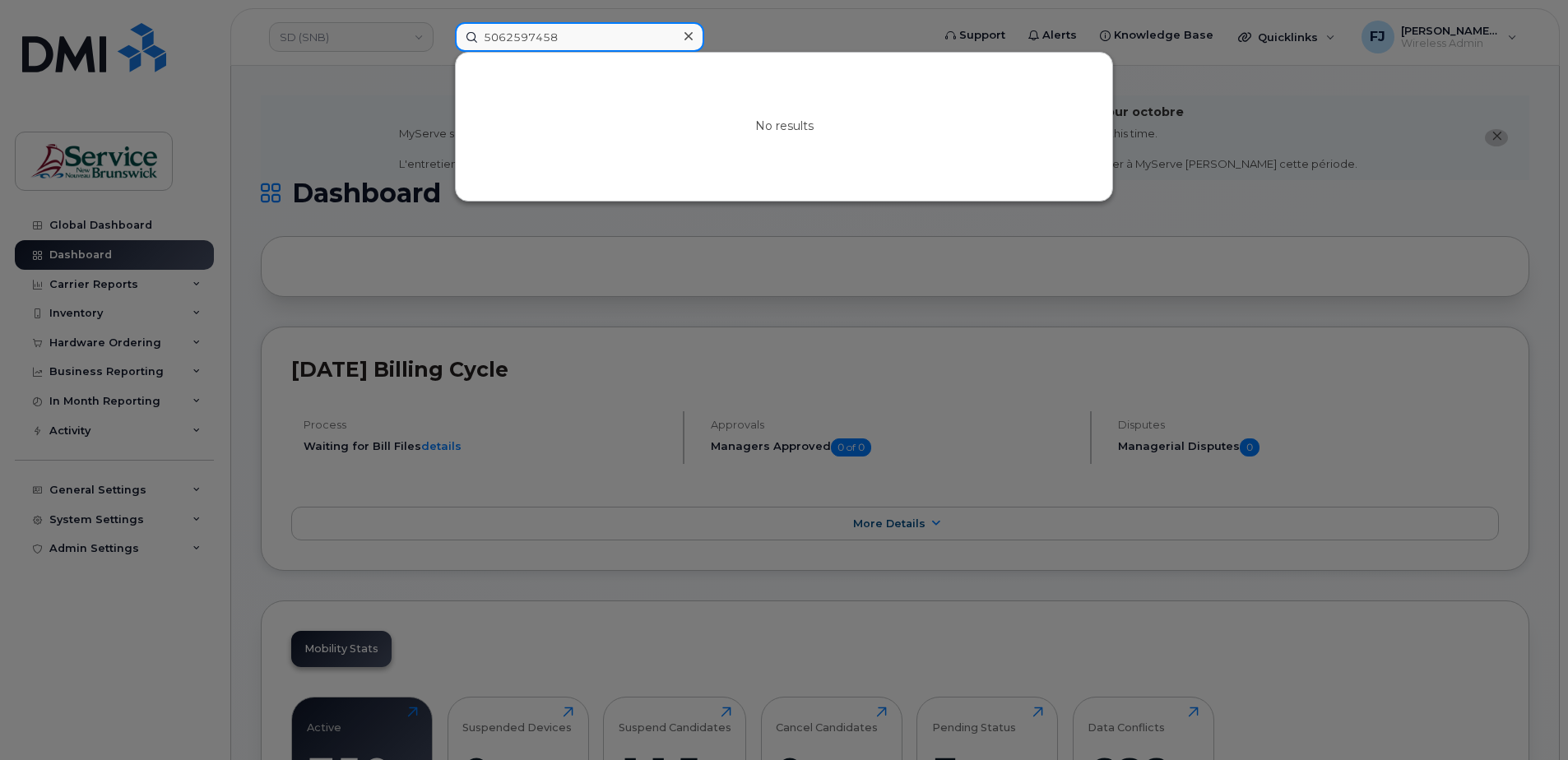
click at [556, 41] on input "5062597458" at bounding box center [579, 37] width 249 height 30
click at [403, 108] on div at bounding box center [784, 380] width 1568 height 760
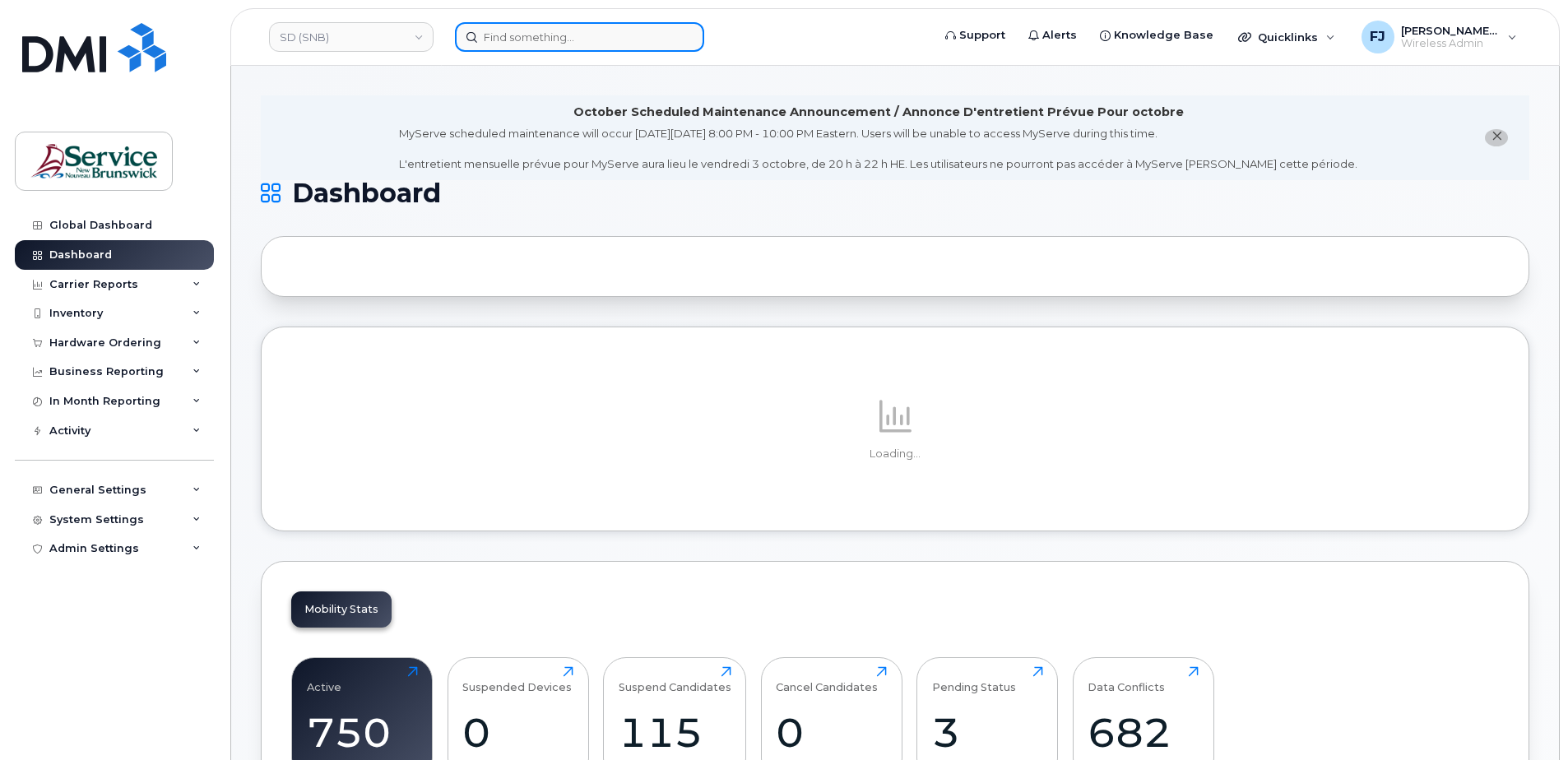
click at [546, 41] on input at bounding box center [579, 37] width 249 height 30
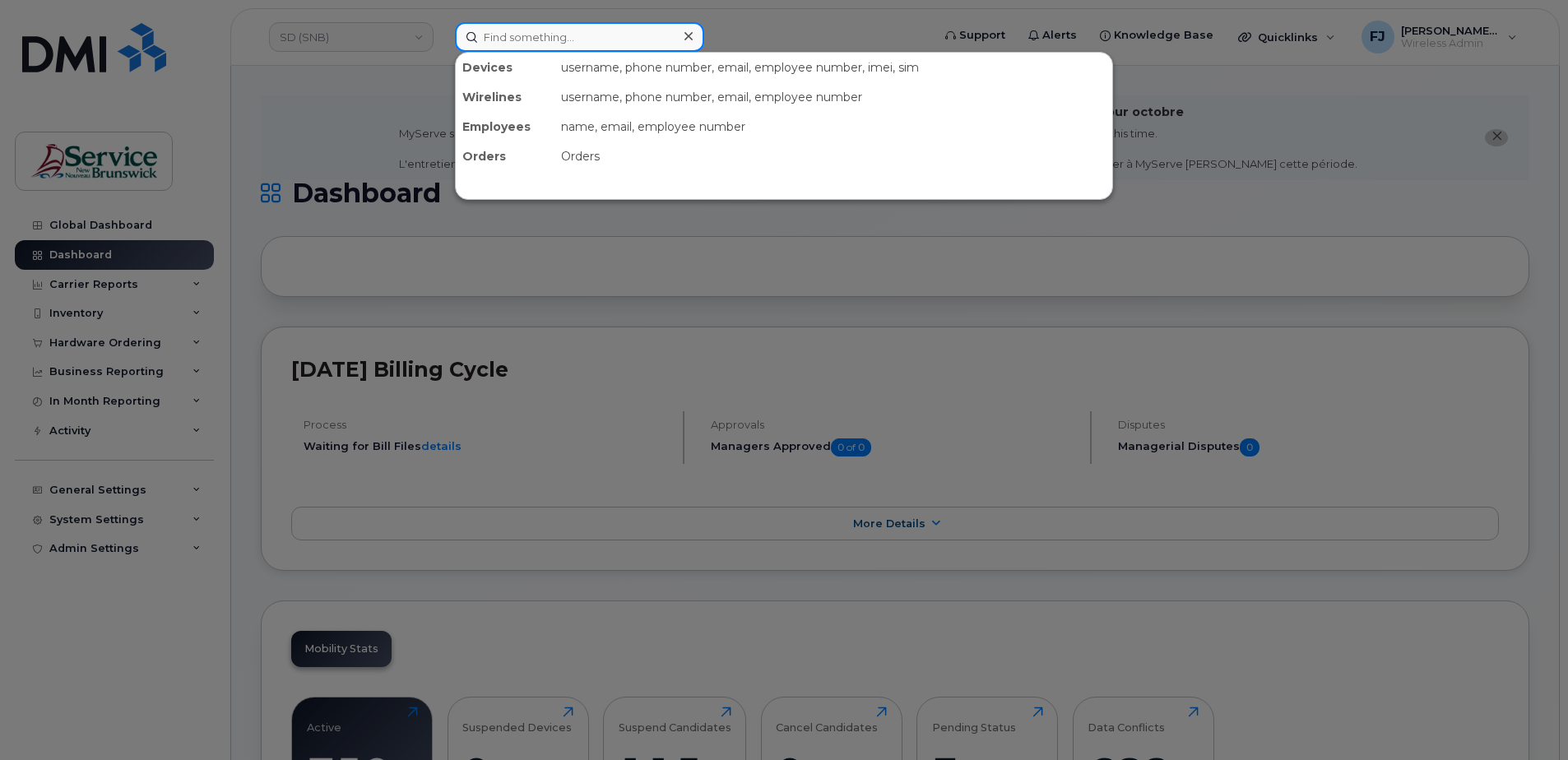
paste input "5062597458"
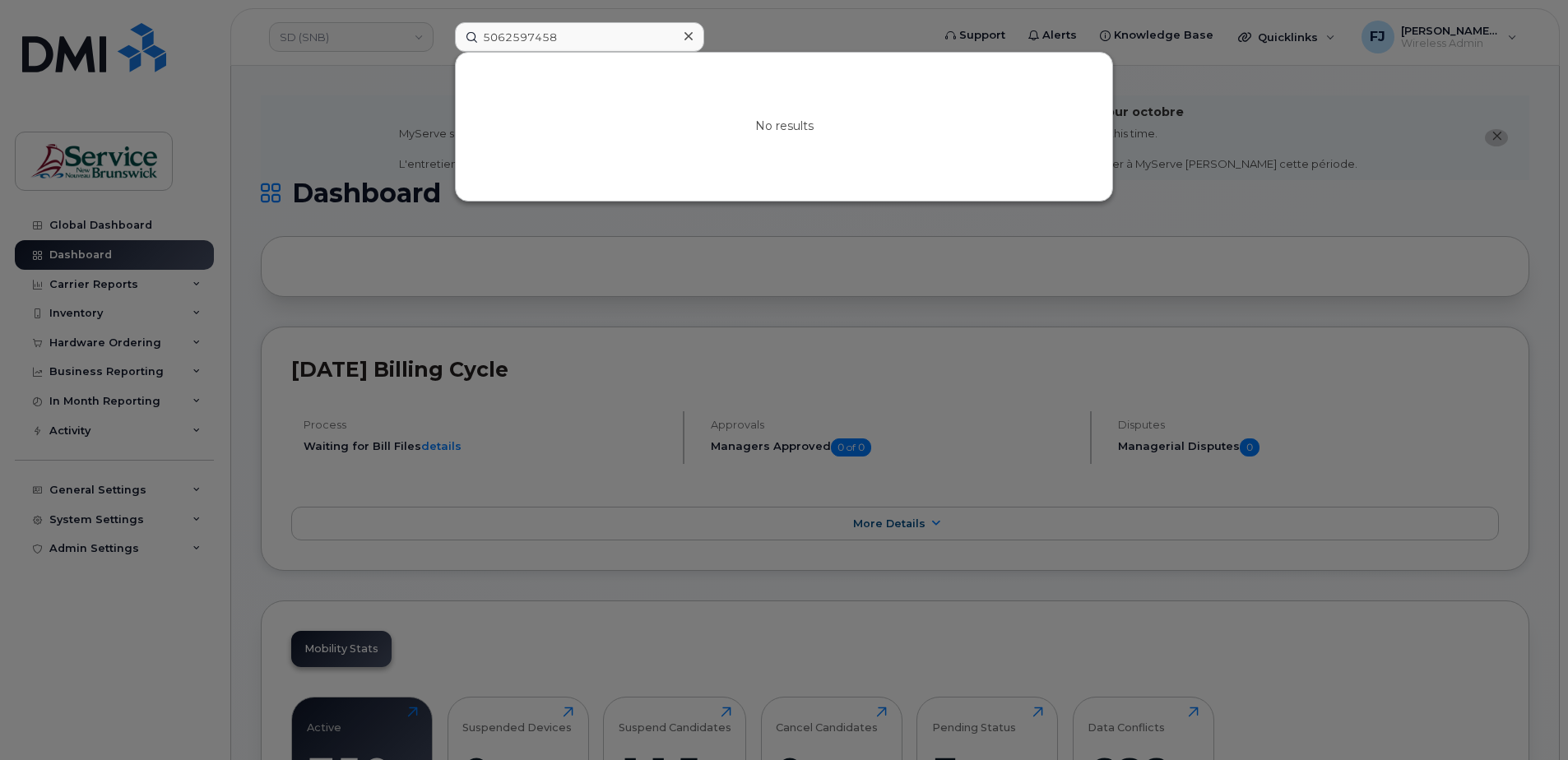
click at [413, 125] on div at bounding box center [784, 380] width 1568 height 760
drag, startPoint x: 588, startPoint y: 39, endPoint x: 455, endPoint y: 26, distance: 133.6
click at [455, 26] on div "5062597458" at bounding box center [579, 37] width 249 height 30
paste input "2180"
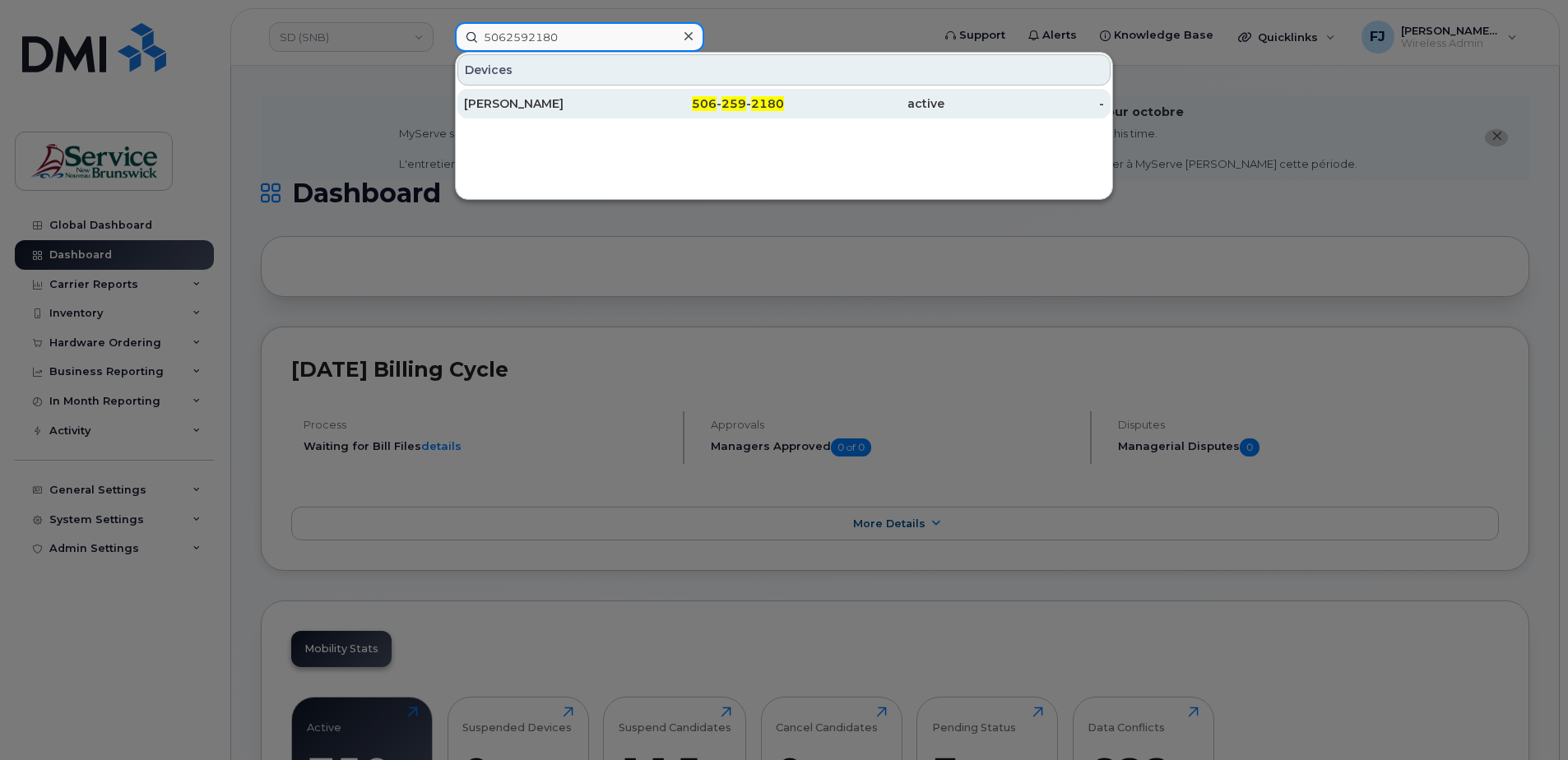
type input "5062592180"
click at [605, 106] on div "Ritu Sharma" at bounding box center [544, 103] width 161 height 17
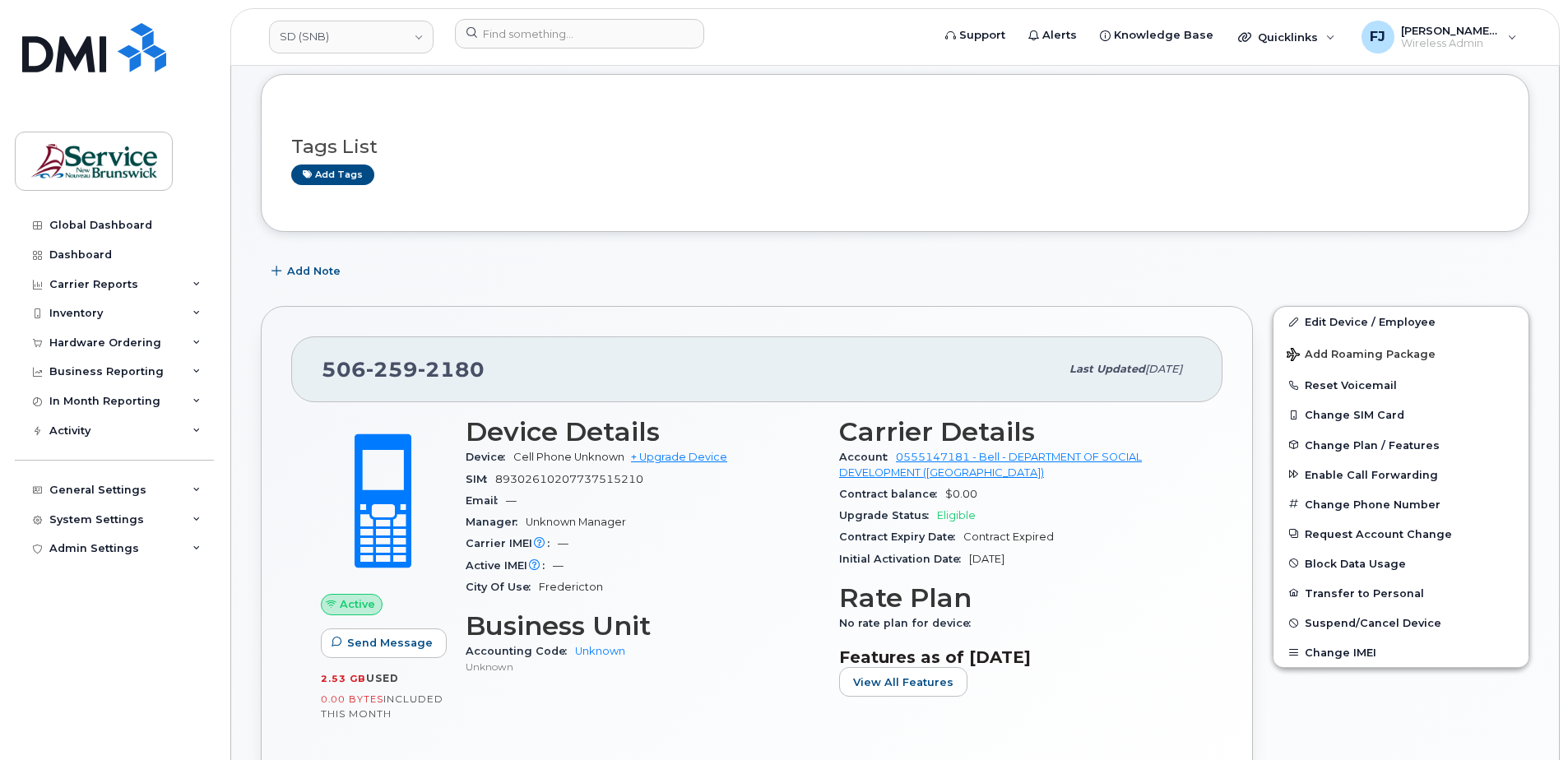
scroll to position [247, 0]
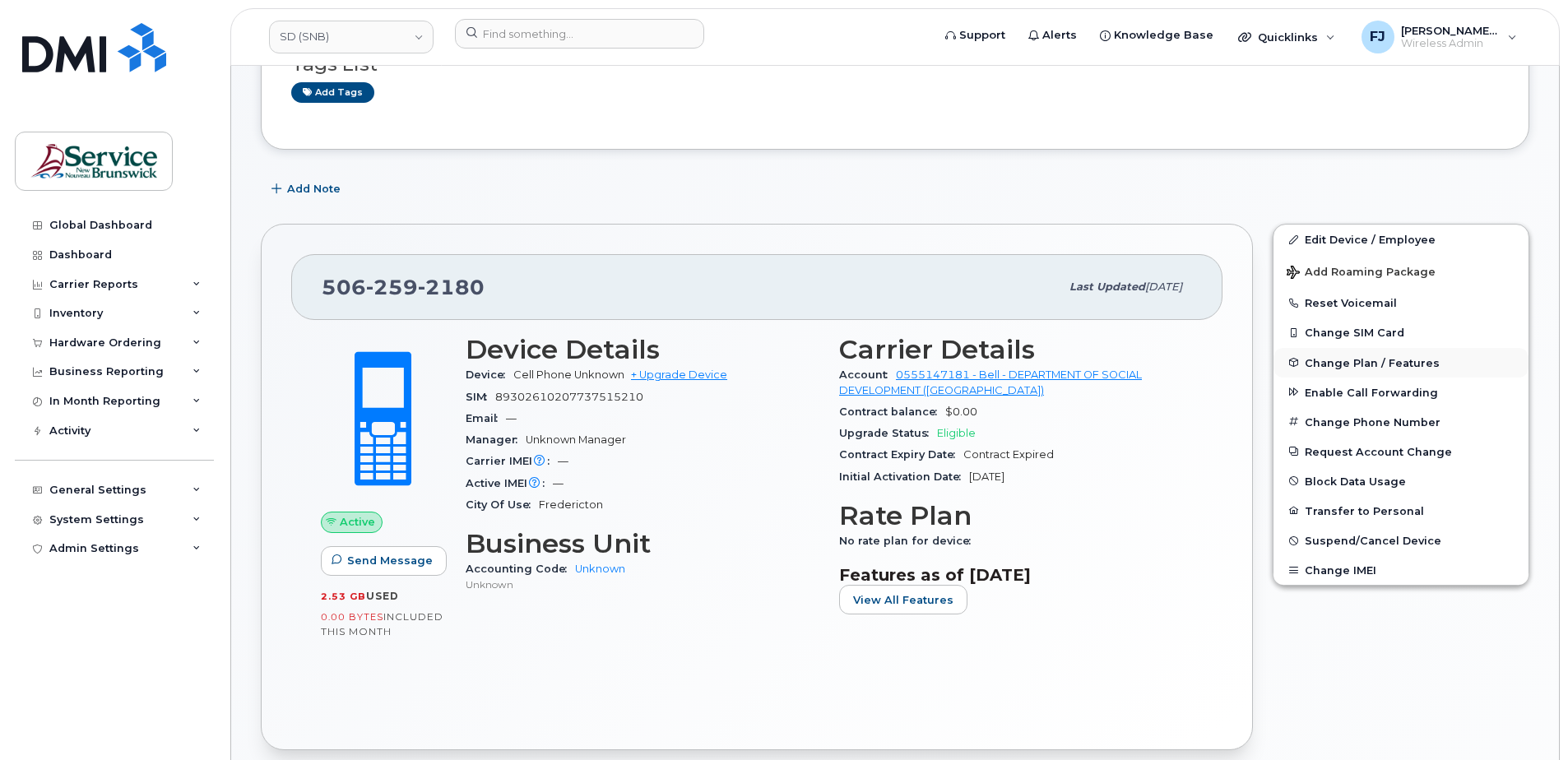
click at [1344, 362] on span "Change Plan / Features" at bounding box center [1372, 362] width 135 height 12
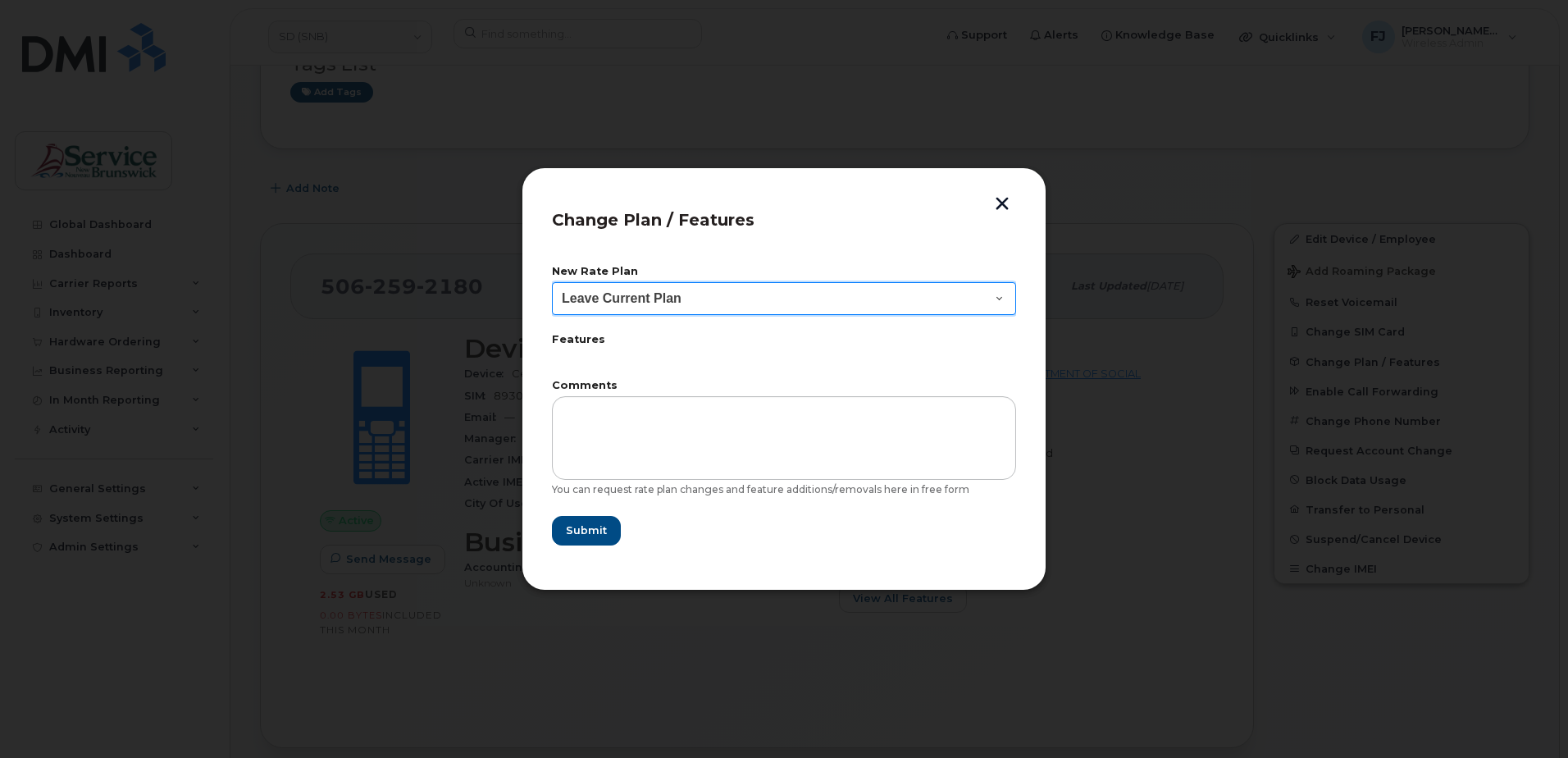
click at [994, 300] on select "Leave Current Plan Corporate Voice" at bounding box center [784, 299] width 464 height 33
click at [994, 296] on select "Leave Current Plan Corporate Voice" at bounding box center [784, 299] width 464 height 33
click at [1006, 197] on button "button" at bounding box center [1002, 205] width 25 height 17
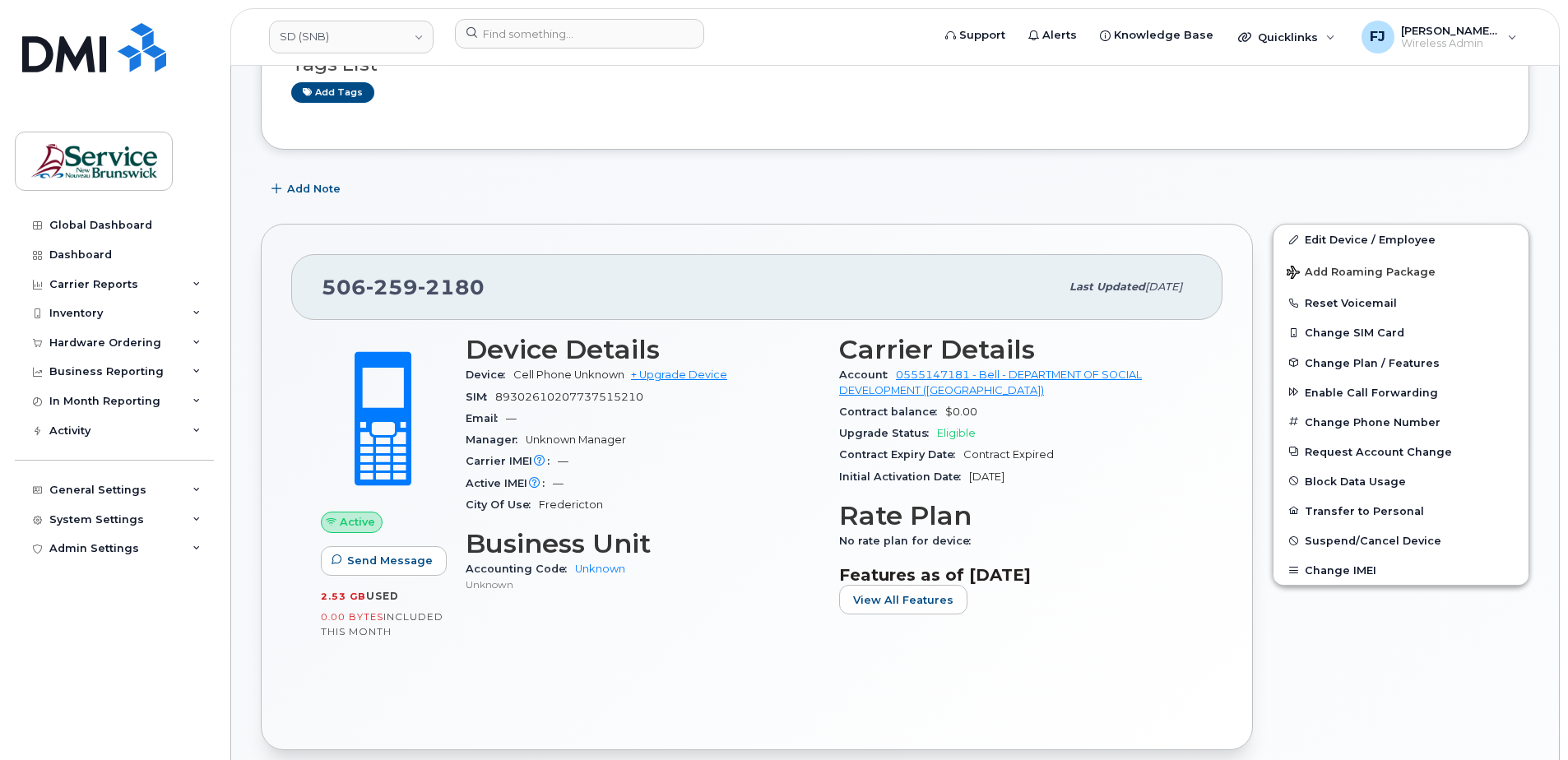
scroll to position [329, 0]
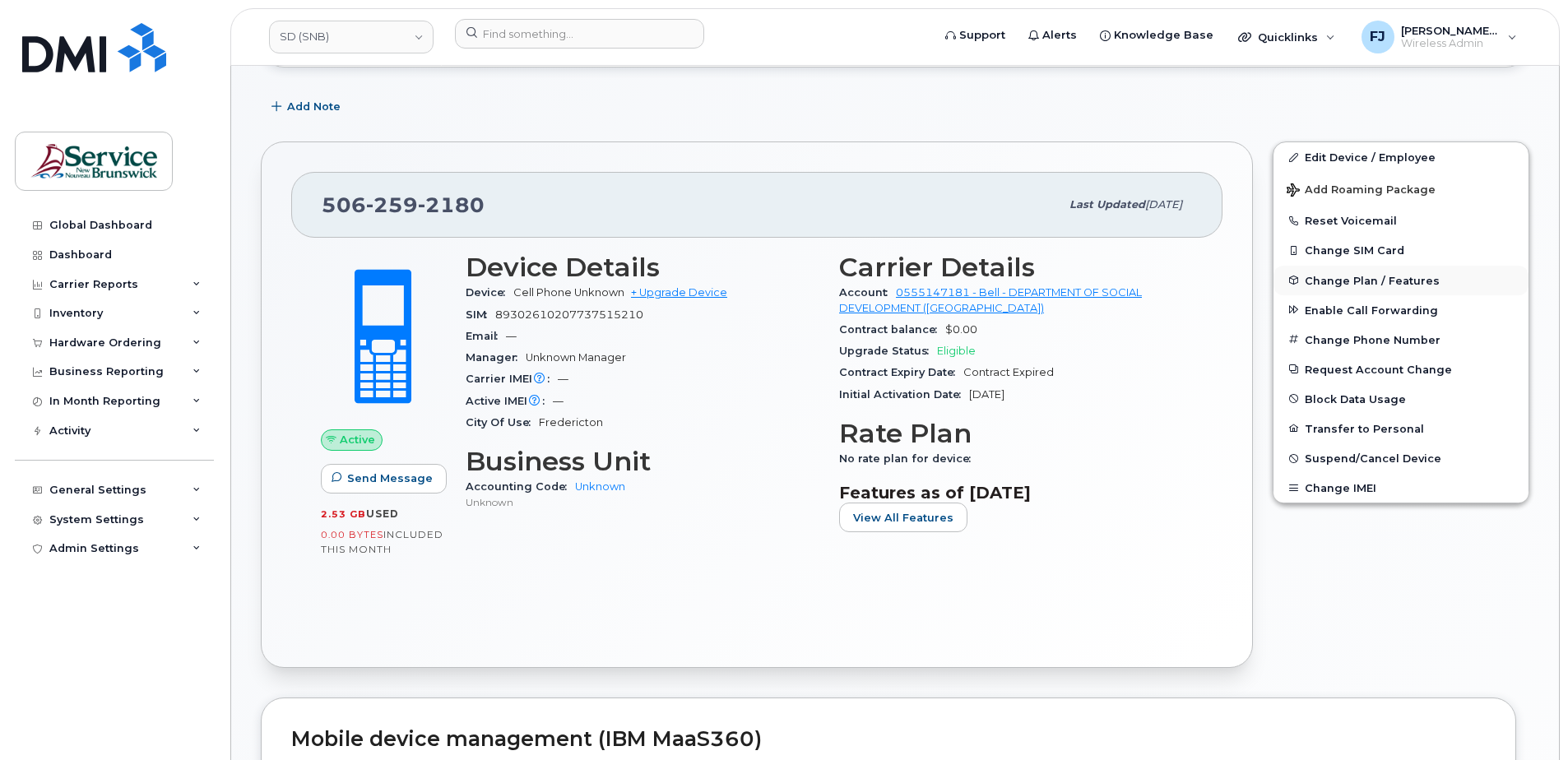
click at [1354, 281] on span "Change Plan / Features" at bounding box center [1372, 280] width 135 height 12
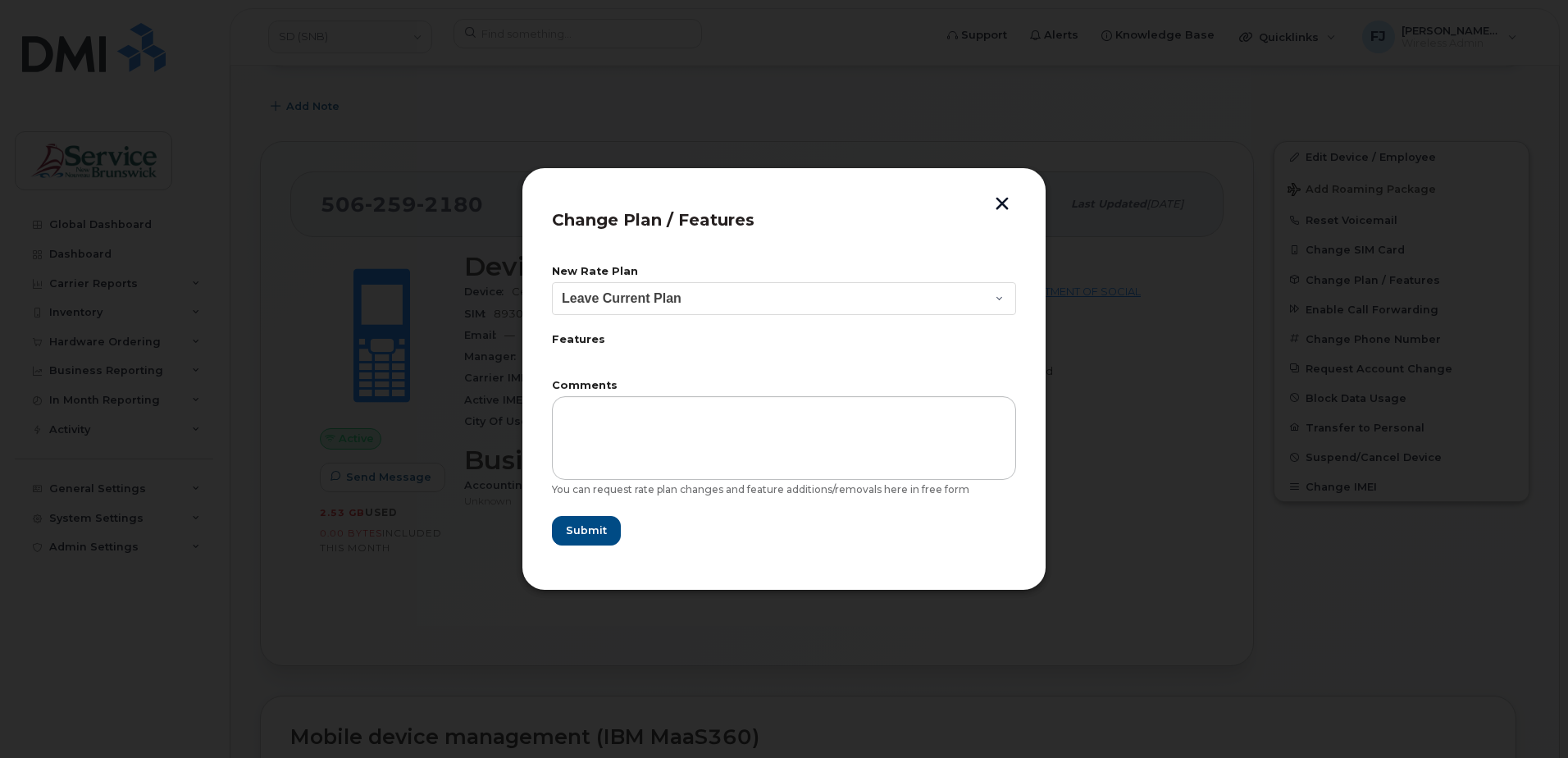
click at [1019, 191] on div "Change Plan / Features New Rate Plan Leave Current Plan Corporate Voice Feature…" at bounding box center [784, 379] width 525 height 424
click at [1008, 197] on button "button" at bounding box center [1002, 205] width 25 height 17
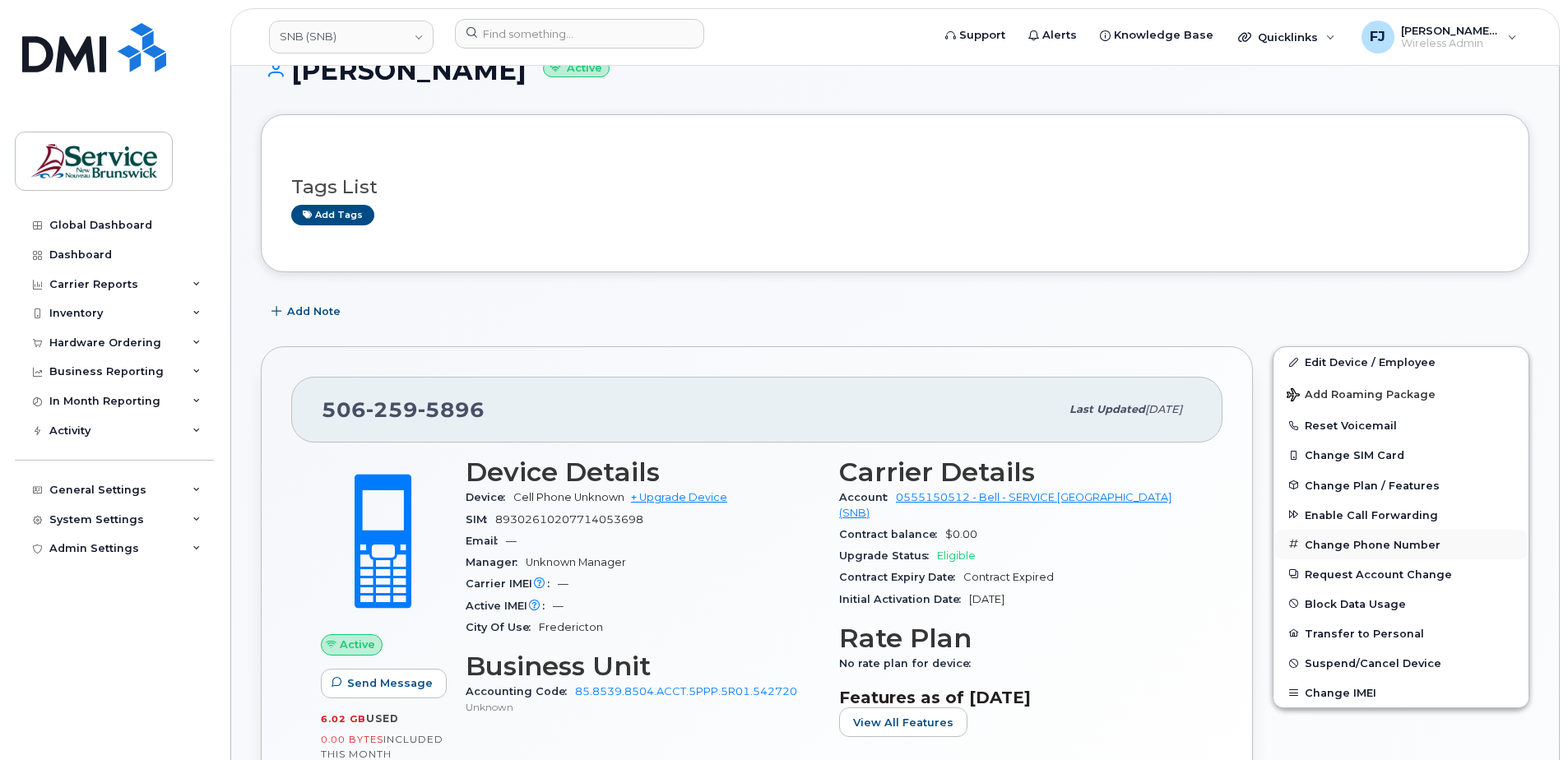
scroll to position [165, 0]
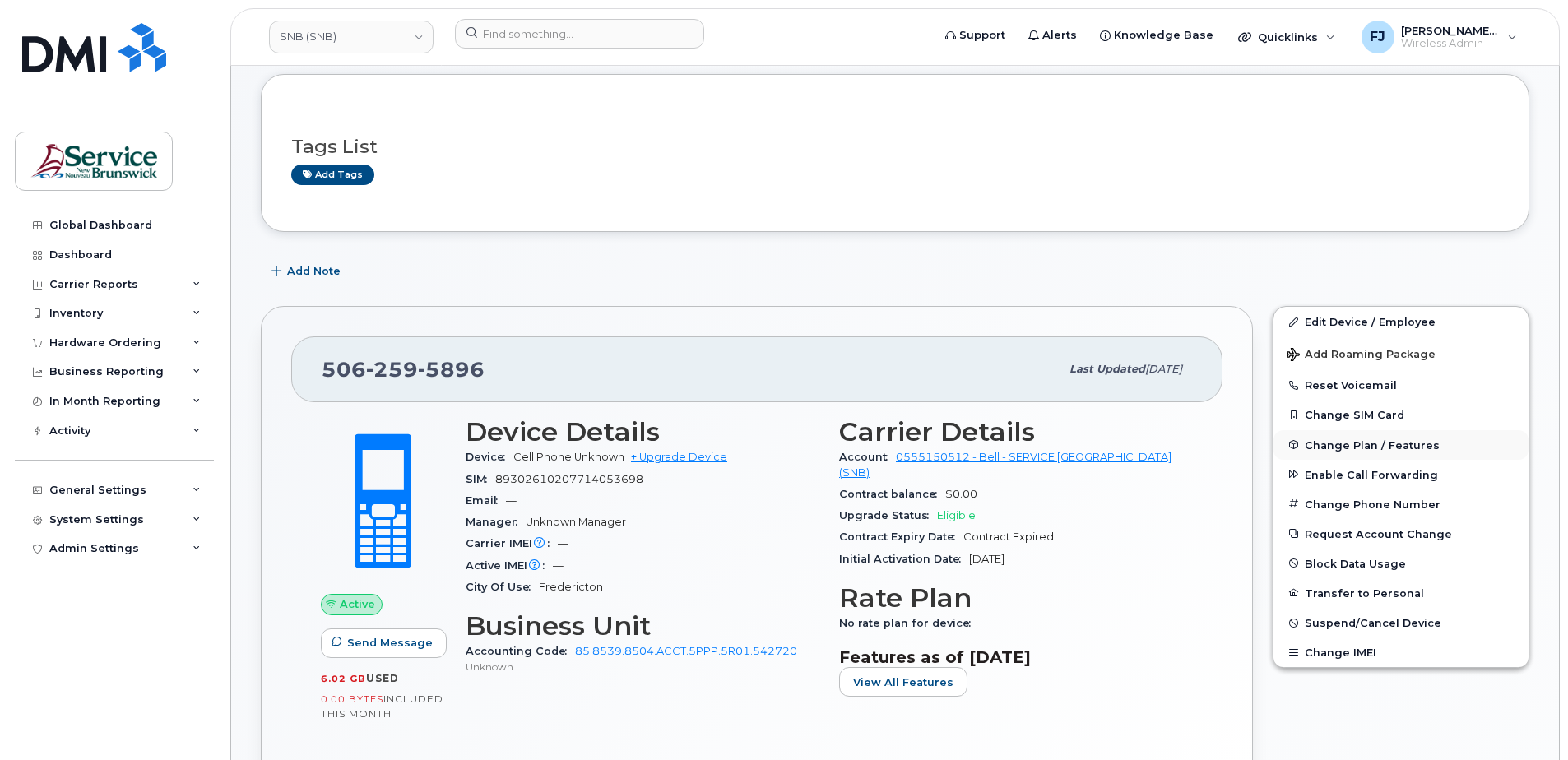
click at [1344, 436] on button "Change Plan / Features" at bounding box center [1401, 445] width 255 height 30
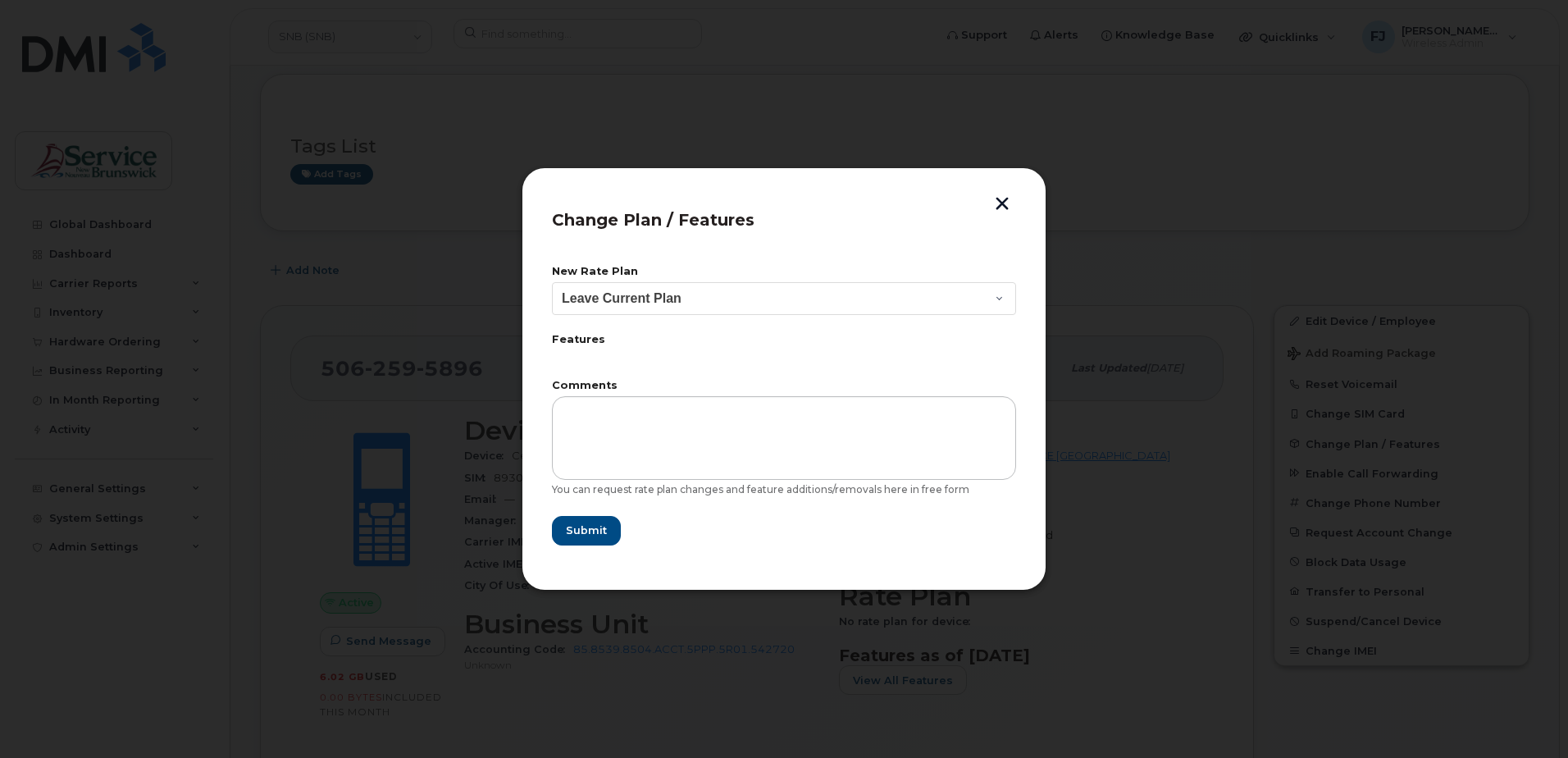
click at [1004, 201] on button "button" at bounding box center [1002, 205] width 25 height 17
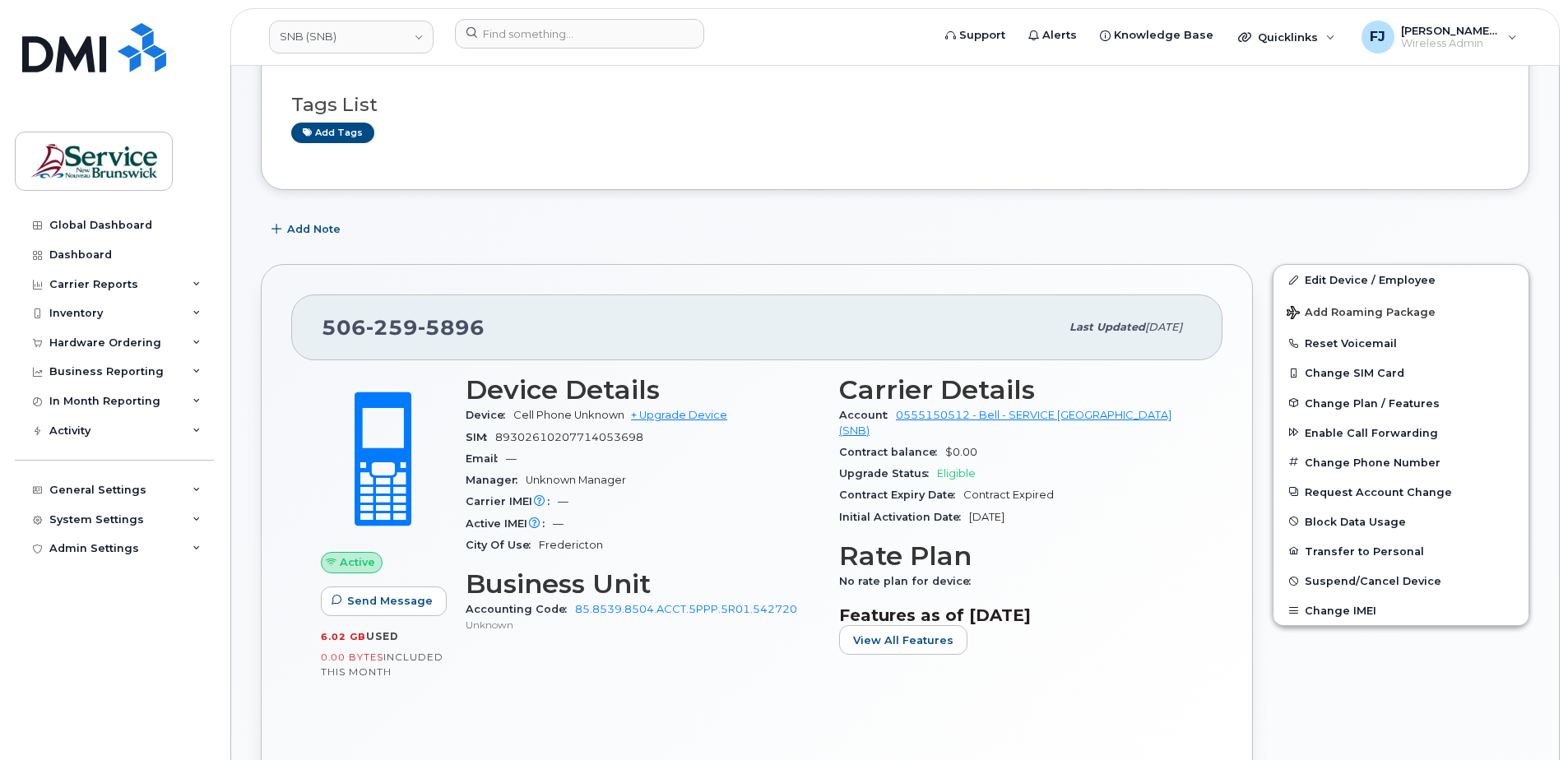
scroll to position [247, 0]
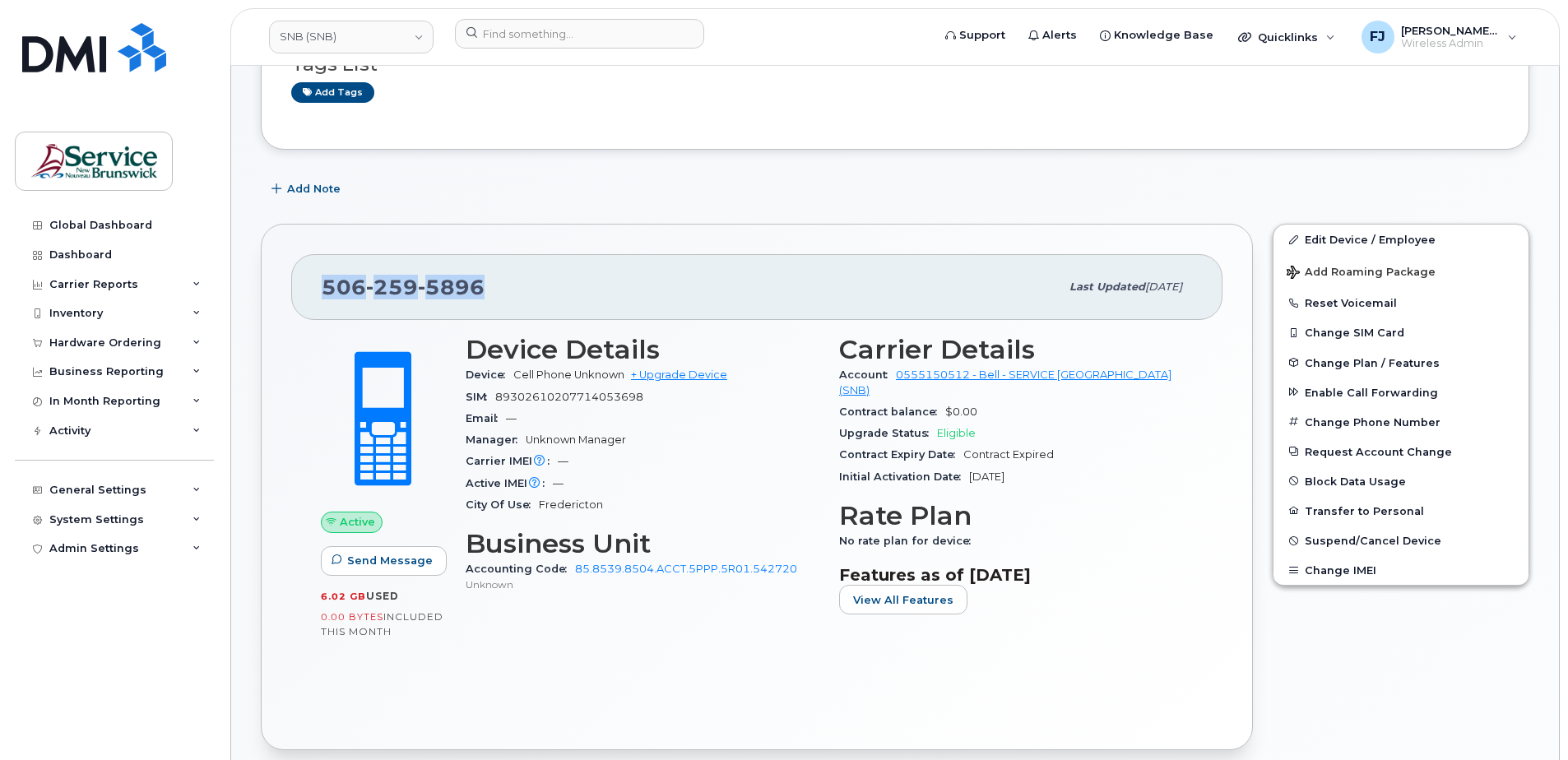
drag, startPoint x: 475, startPoint y: 286, endPoint x: 323, endPoint y: 268, distance: 153.1
click at [323, 268] on div "[PHONE_NUMBER] Last updated [DATE]" at bounding box center [757, 286] width 931 height 65
copy span "[PHONE_NUMBER]"
